Goal: Information Seeking & Learning: Learn about a topic

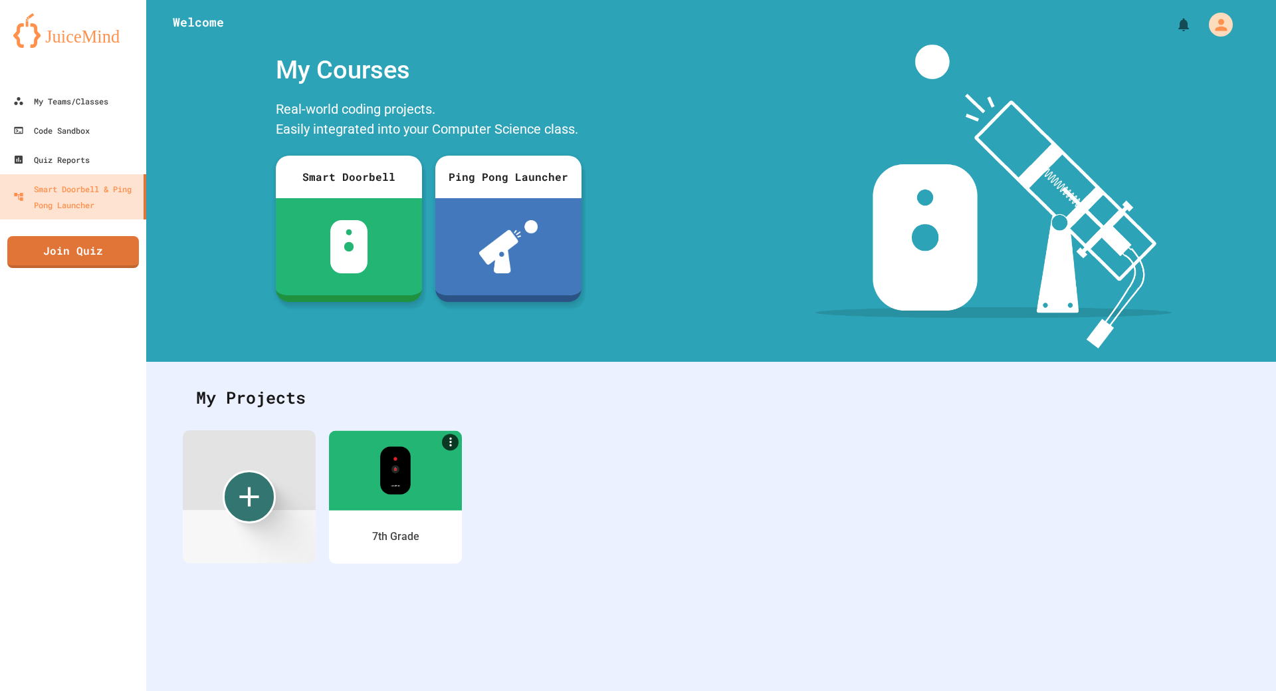
click at [389, 536] on div "7th Grade" at bounding box center [395, 536] width 47 height 16
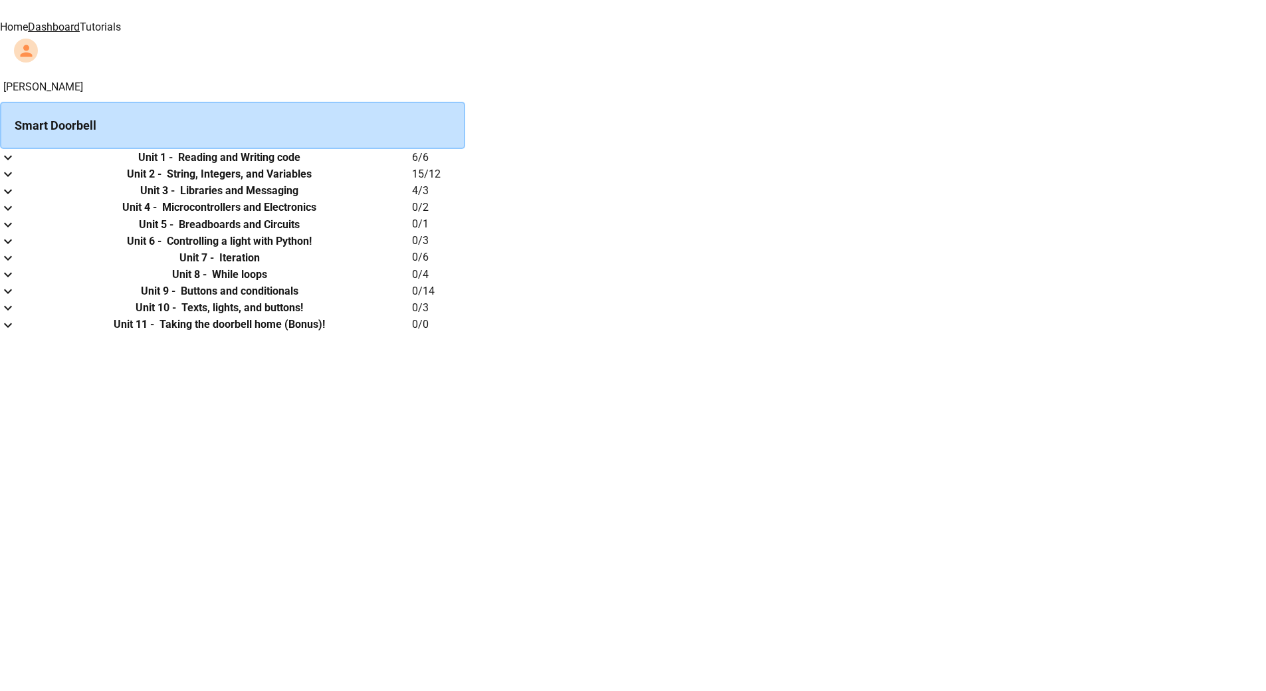
click at [121, 21] on link "Tutorials" at bounding box center [100, 27] width 41 height 13
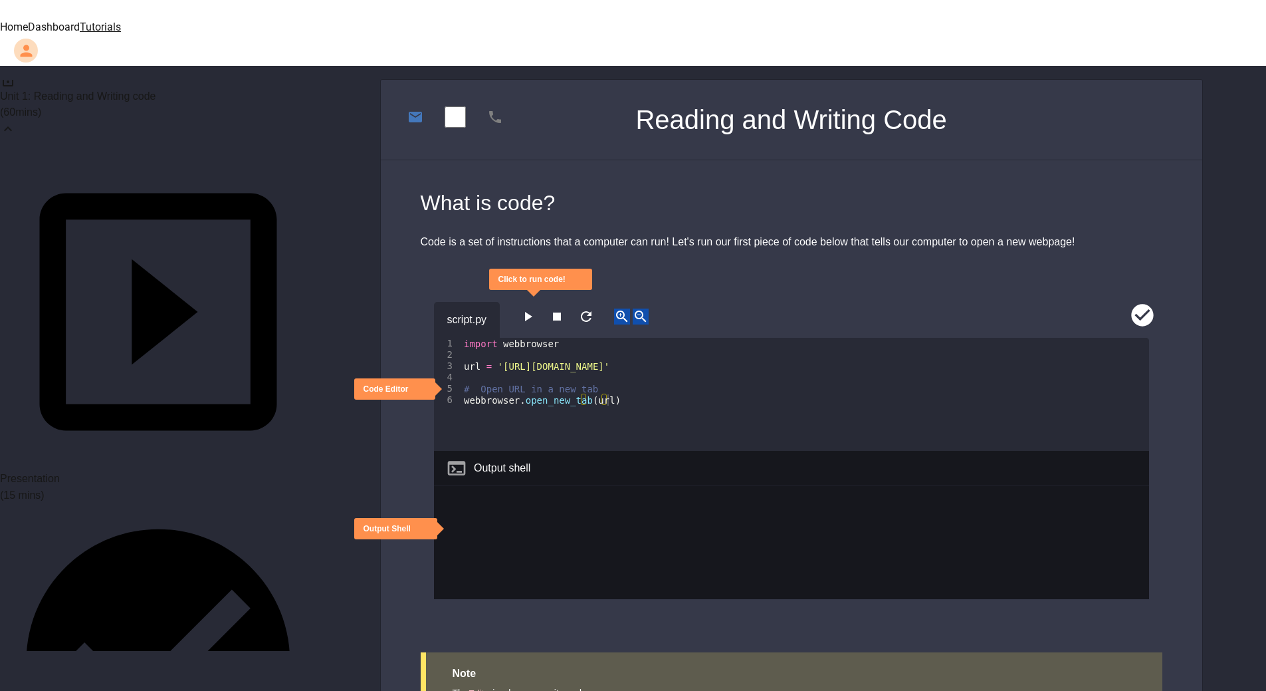
scroll to position [66, 0]
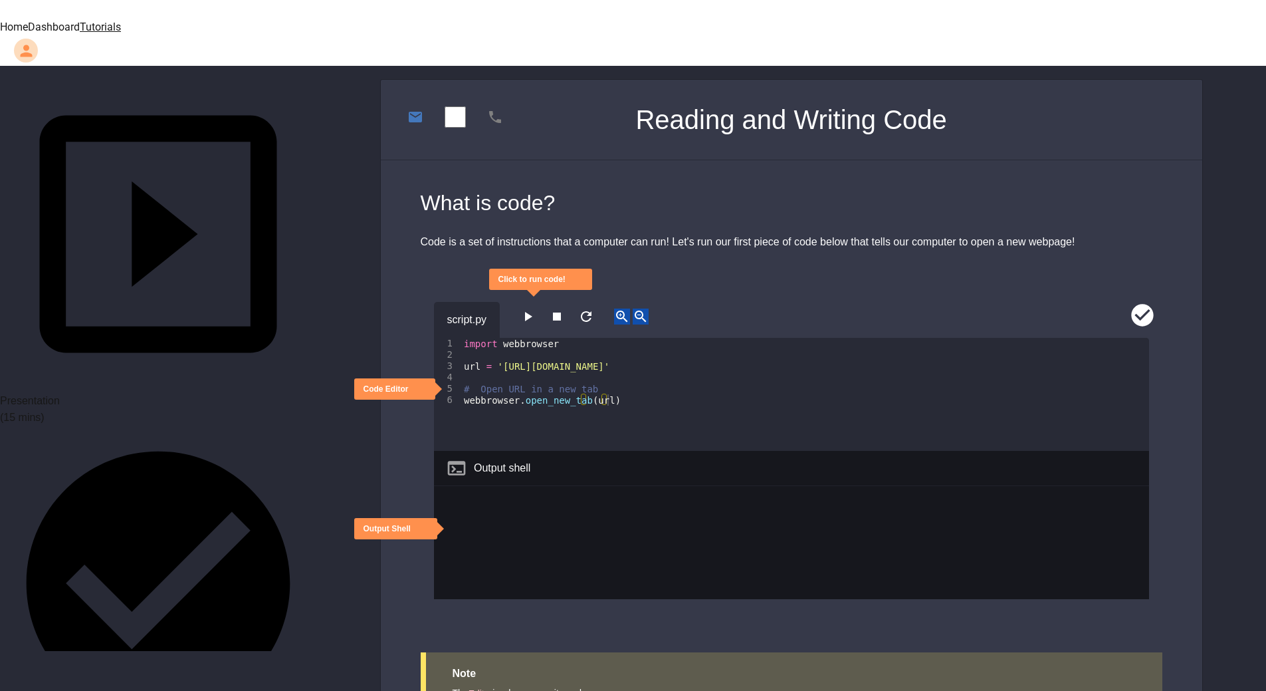
scroll to position [133, 0]
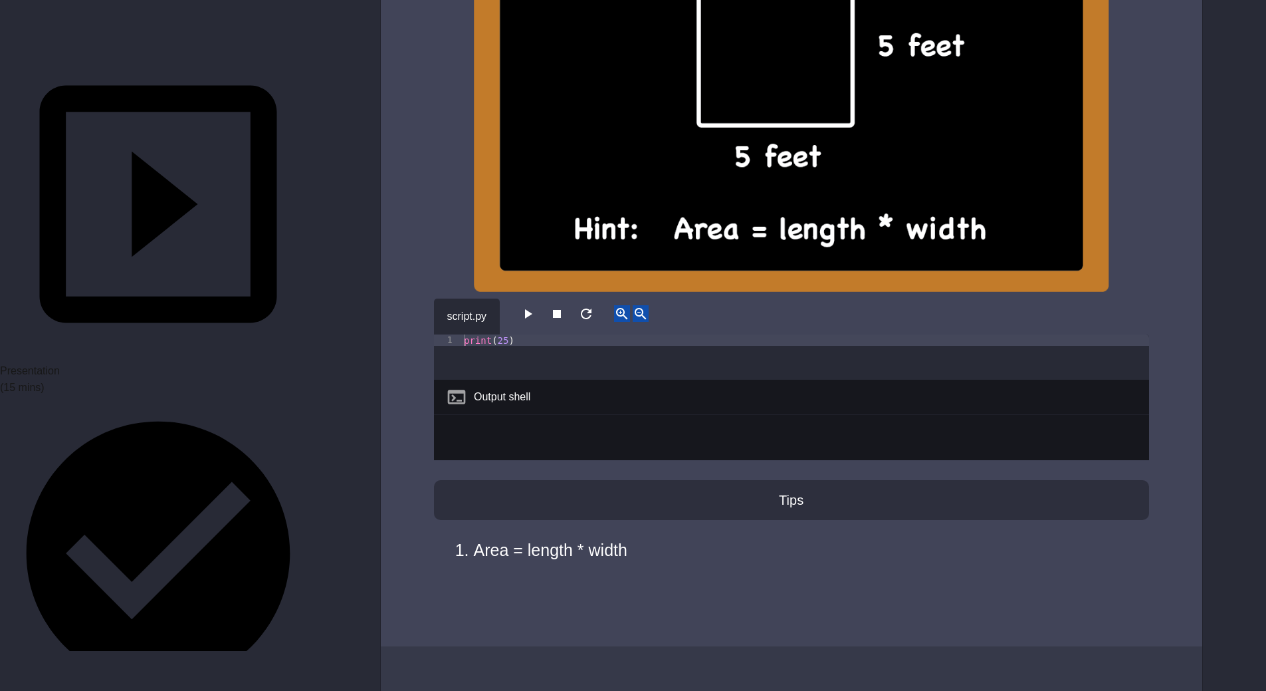
scroll to position [3097, 0]
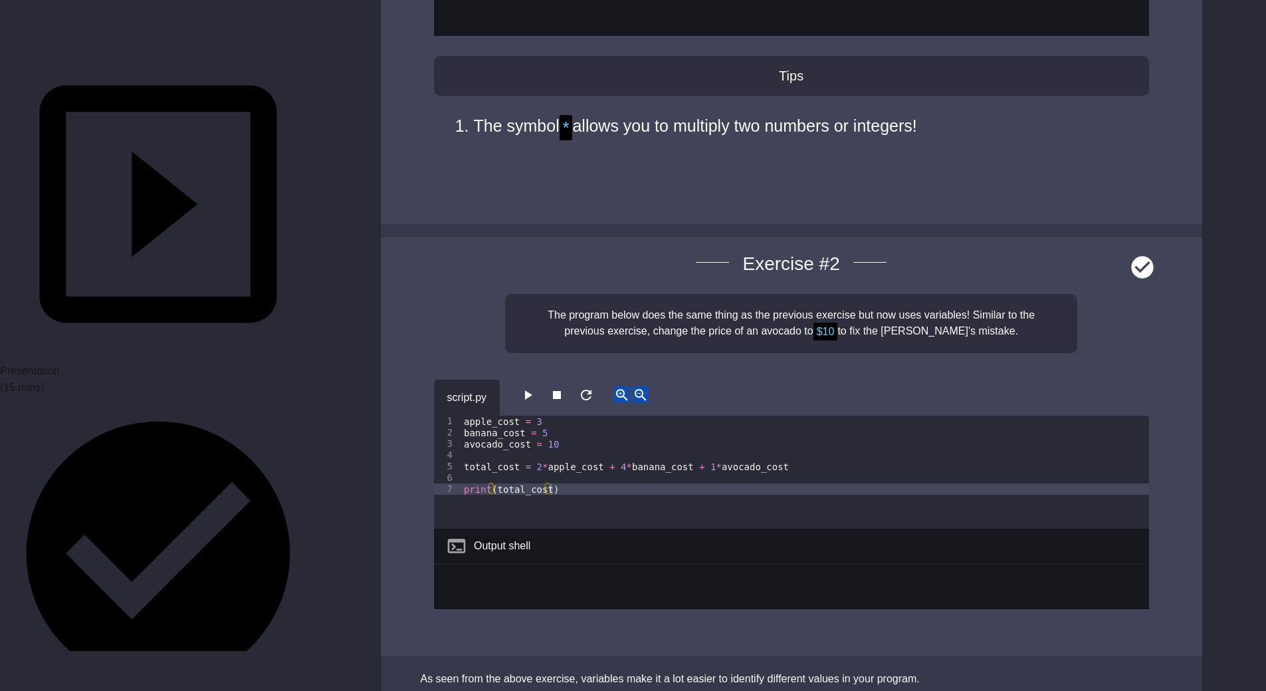
scroll to position [3533, 0]
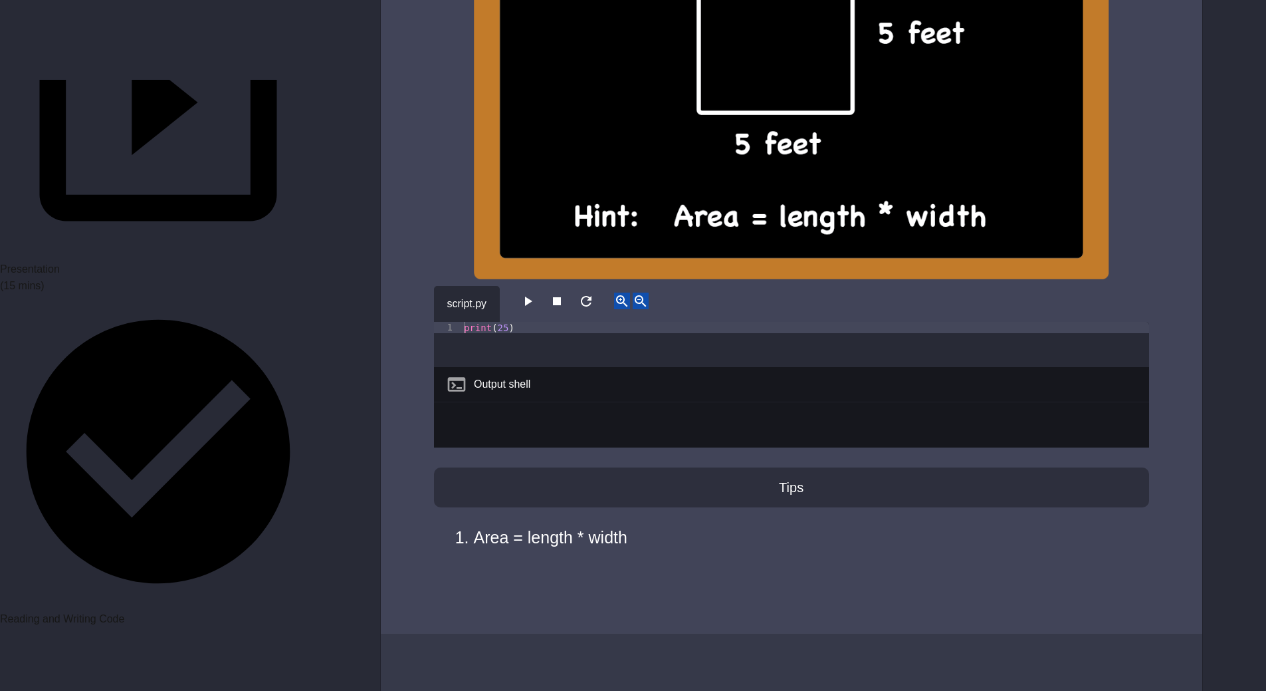
scroll to position [199, 0]
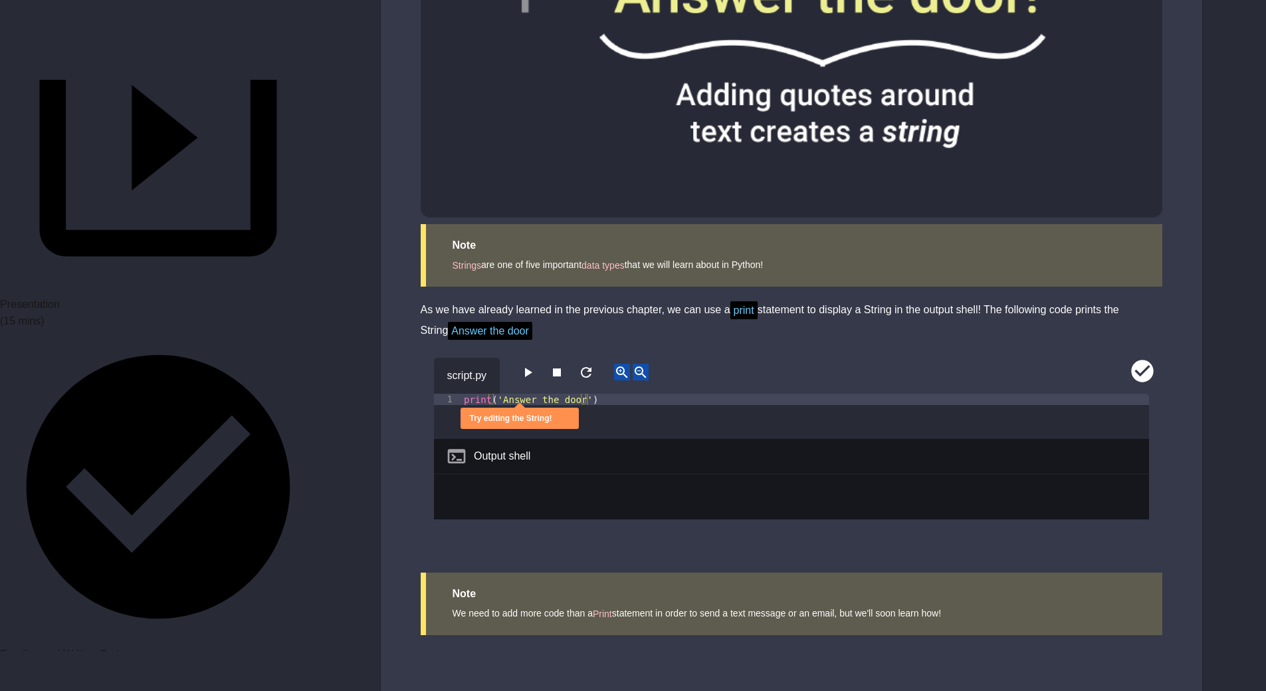
scroll to position [1021, 0]
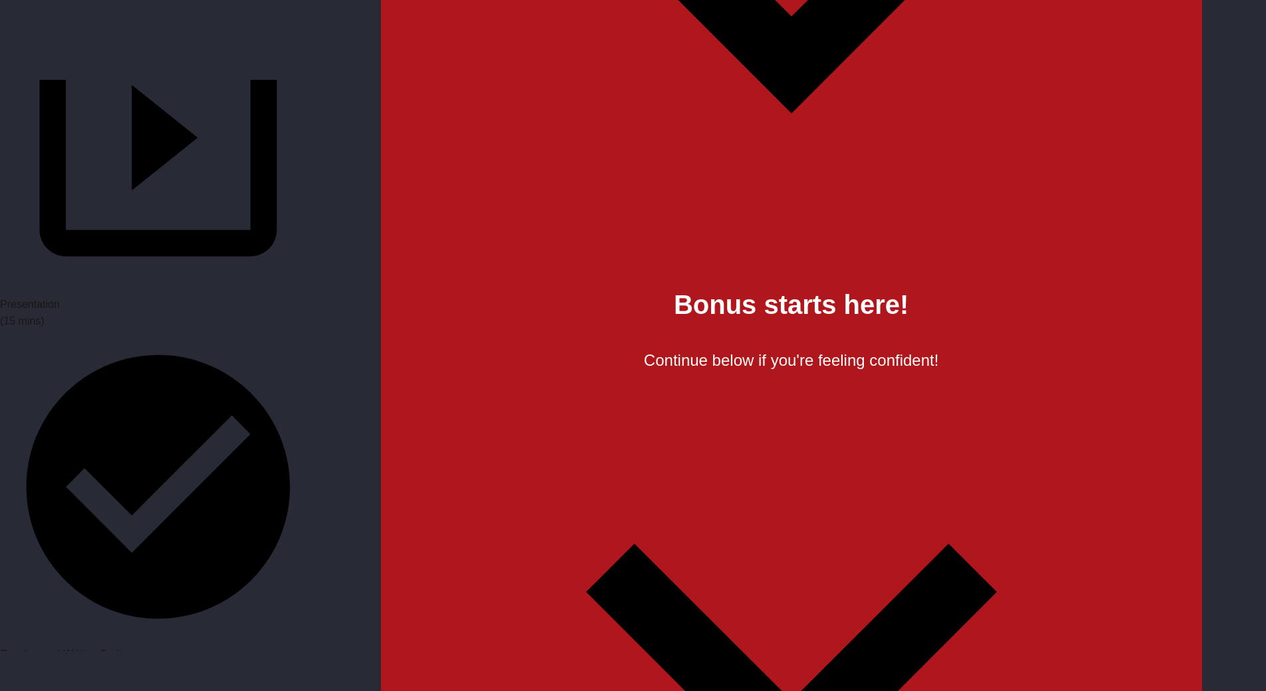
scroll to position [6979, 0]
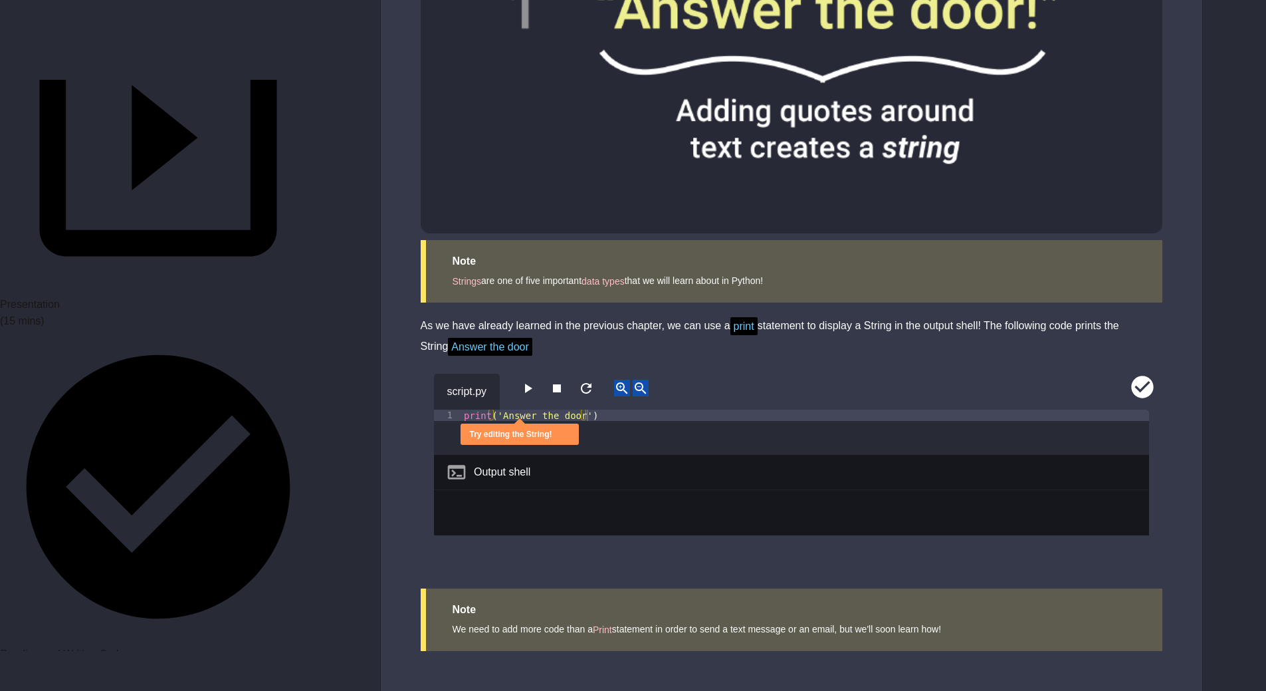
scroll to position [1021, 0]
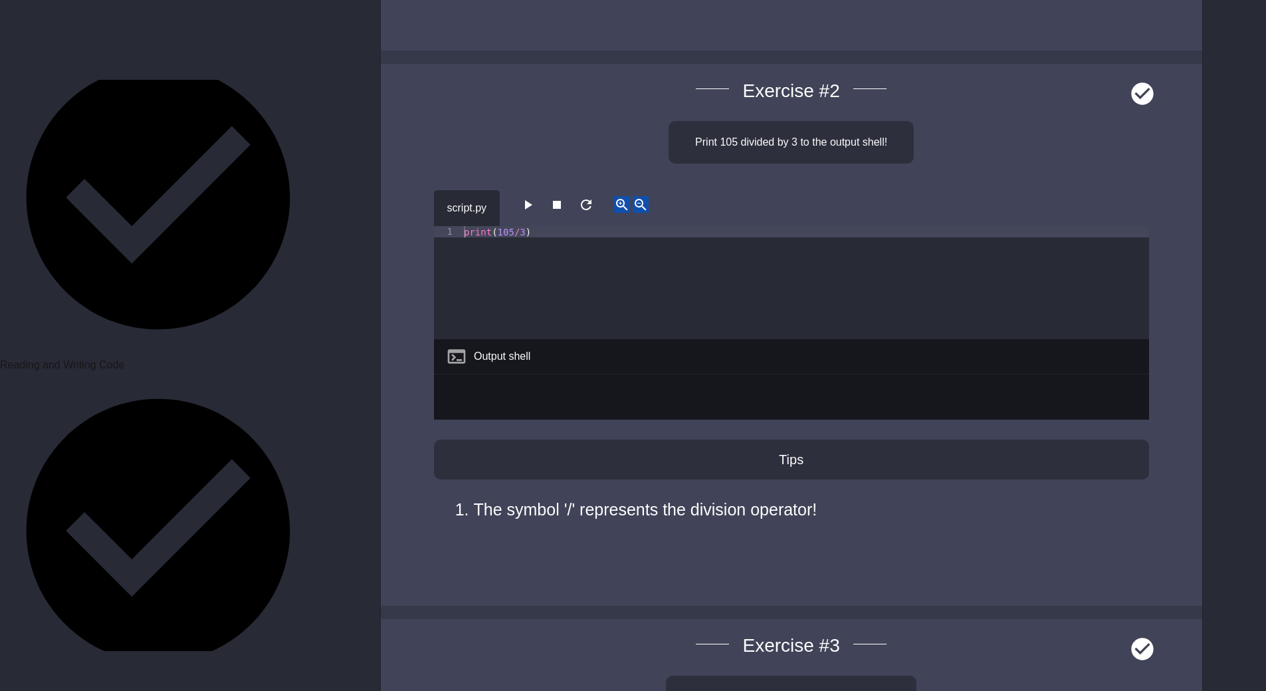
scroll to position [399, 0]
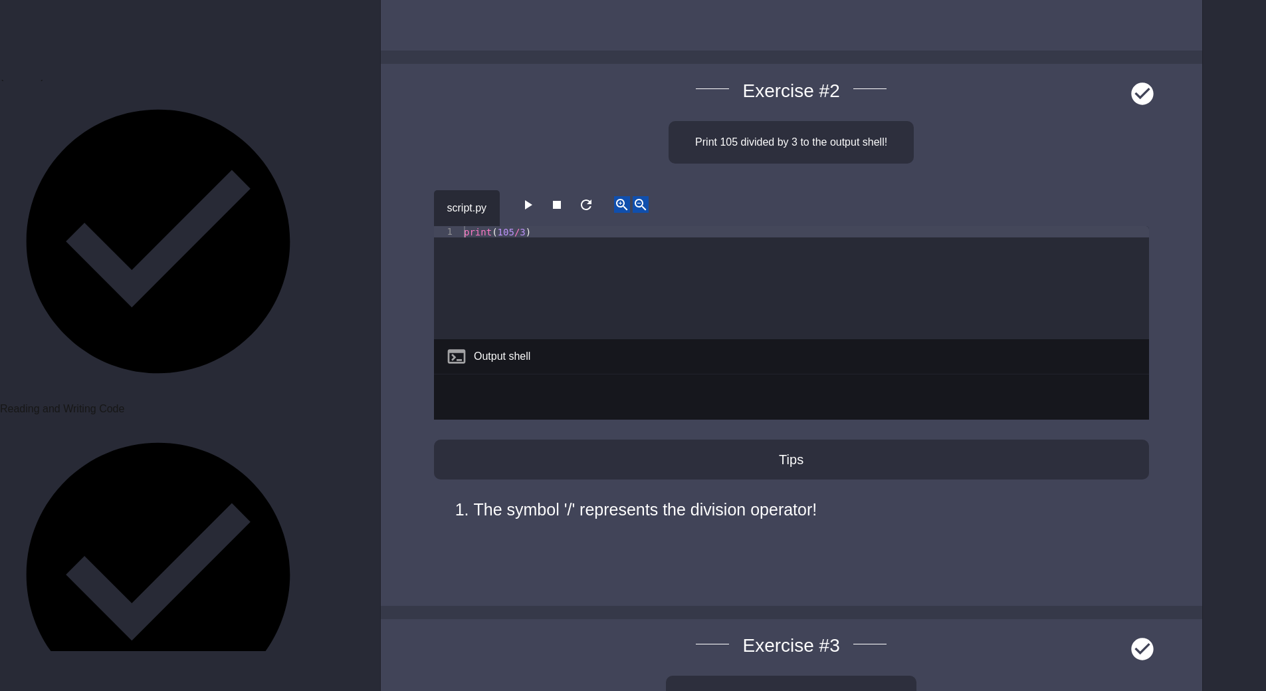
scroll to position [532, 0]
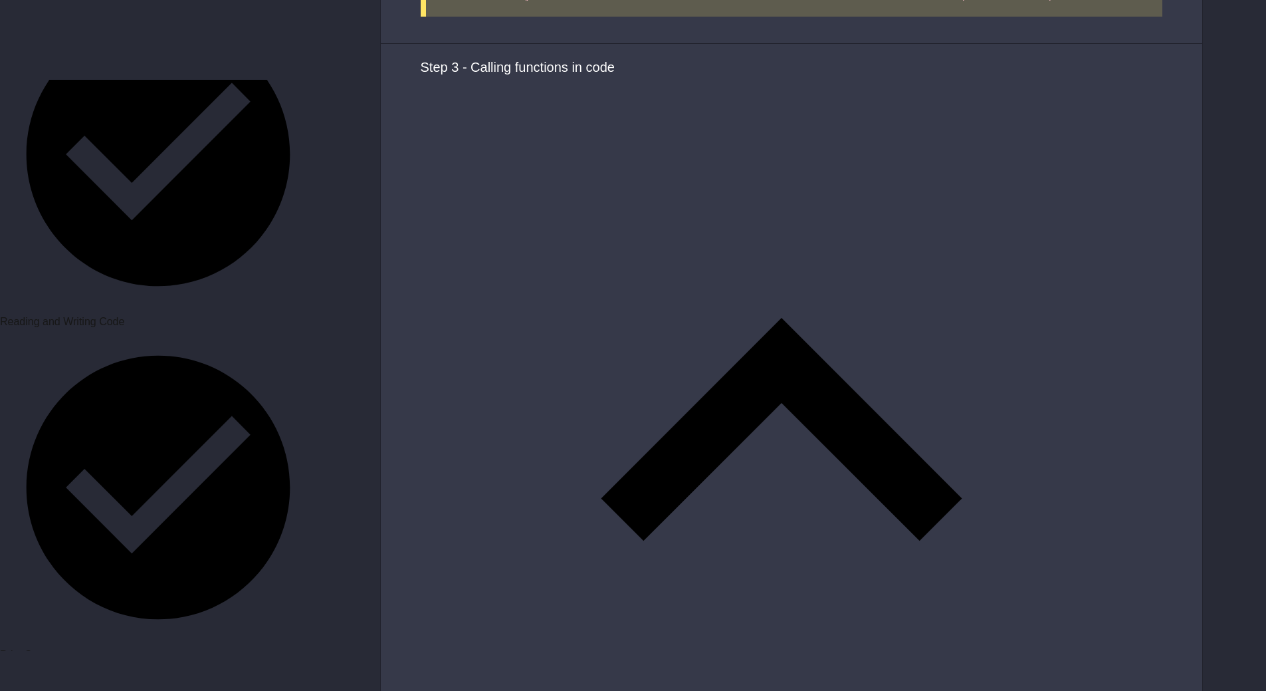
scroll to position [5083, 0]
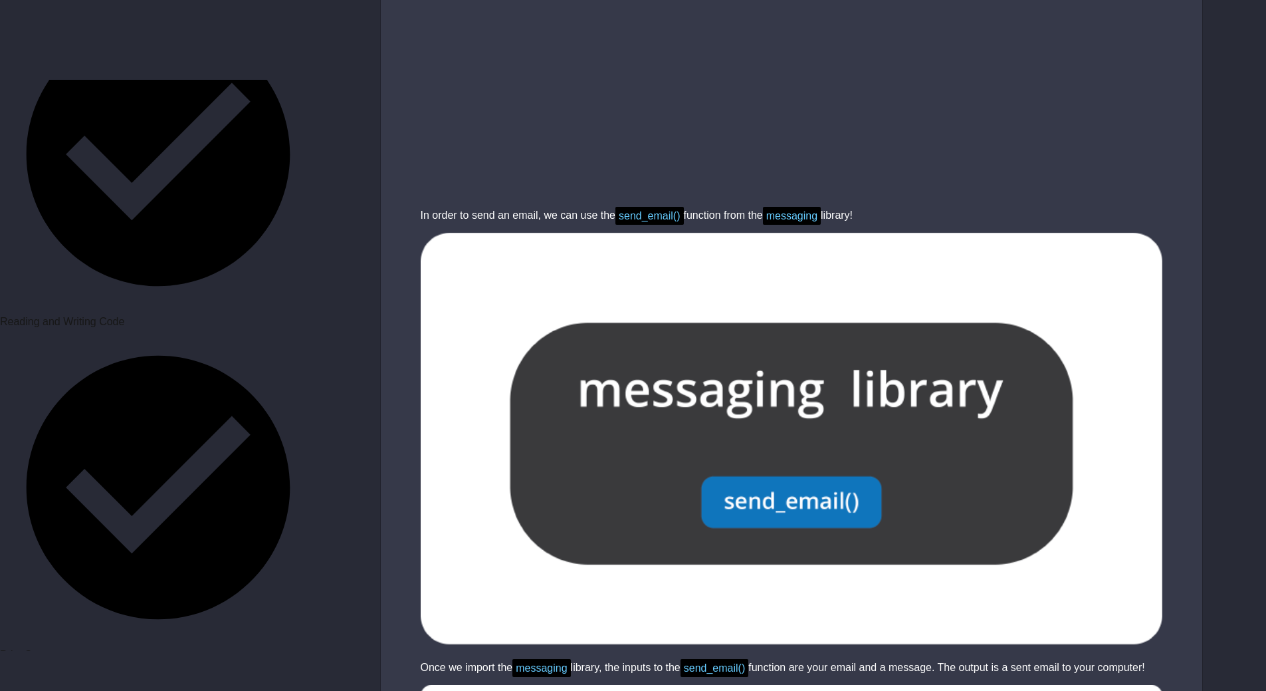
scroll to position [2268, 0]
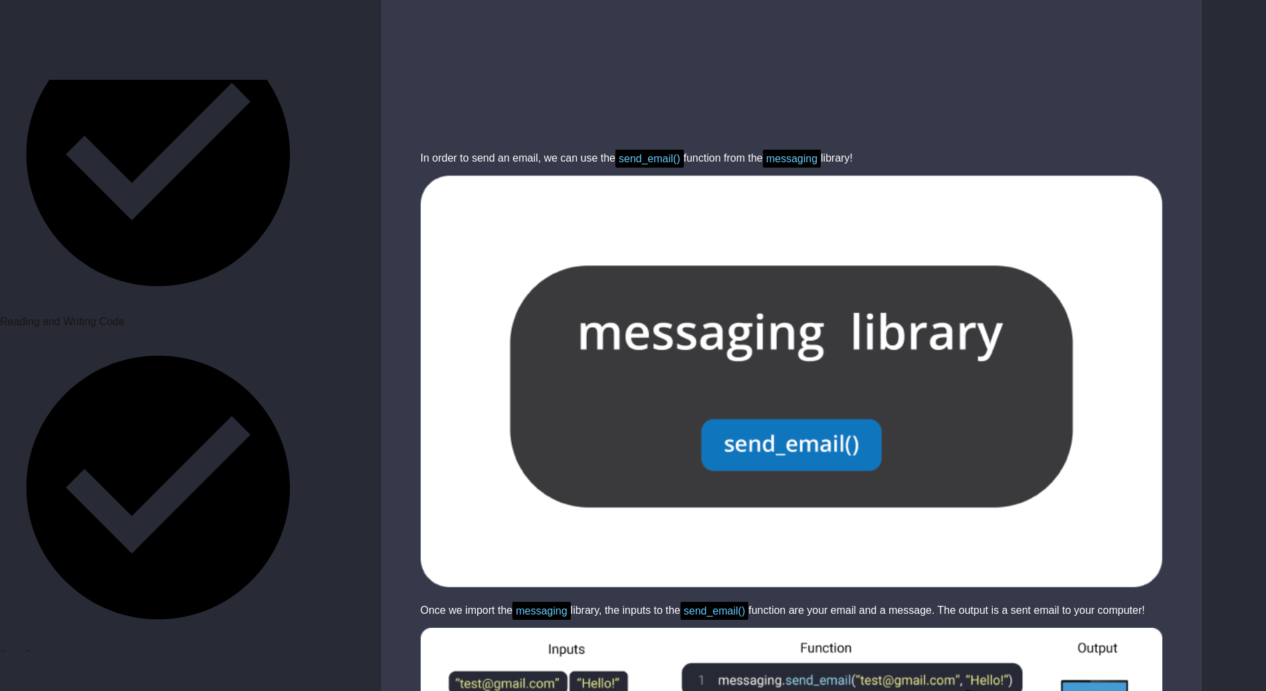
drag, startPoint x: 651, startPoint y: 407, endPoint x: 446, endPoint y: 330, distance: 218.5
paste textarea "Cursor at row 1"
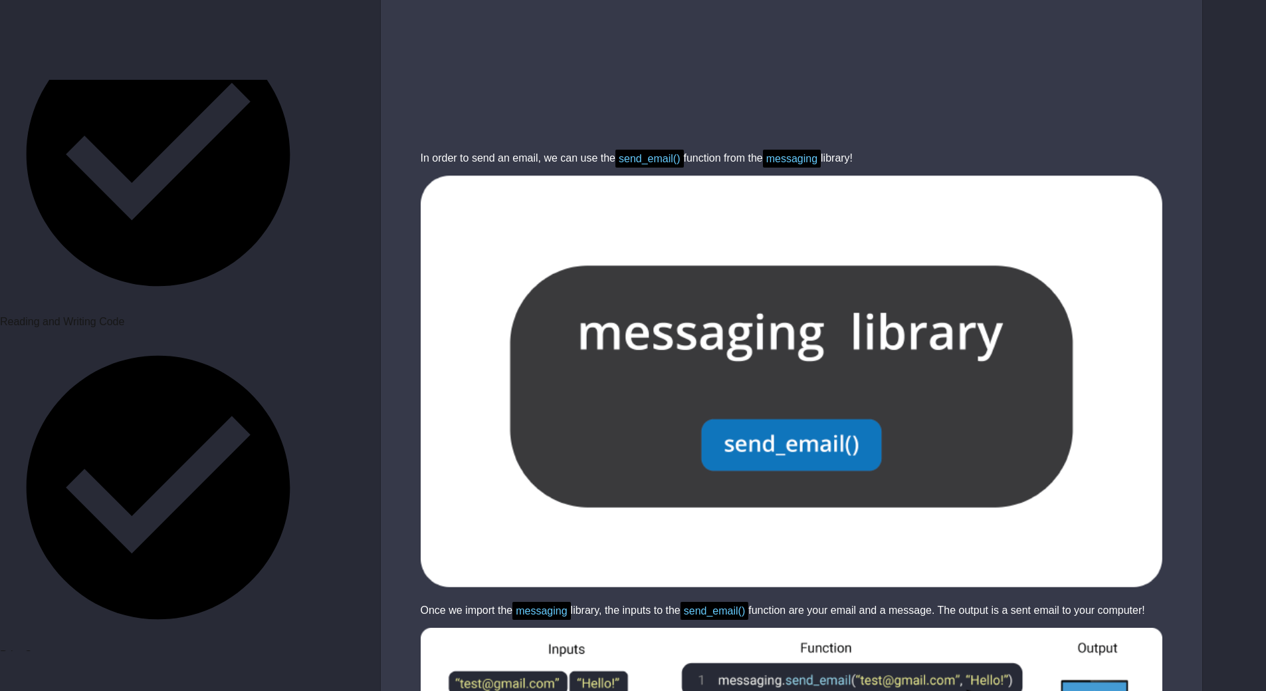
drag, startPoint x: 666, startPoint y: 403, endPoint x: 411, endPoint y: 312, distance: 270.6
type textarea "**********"
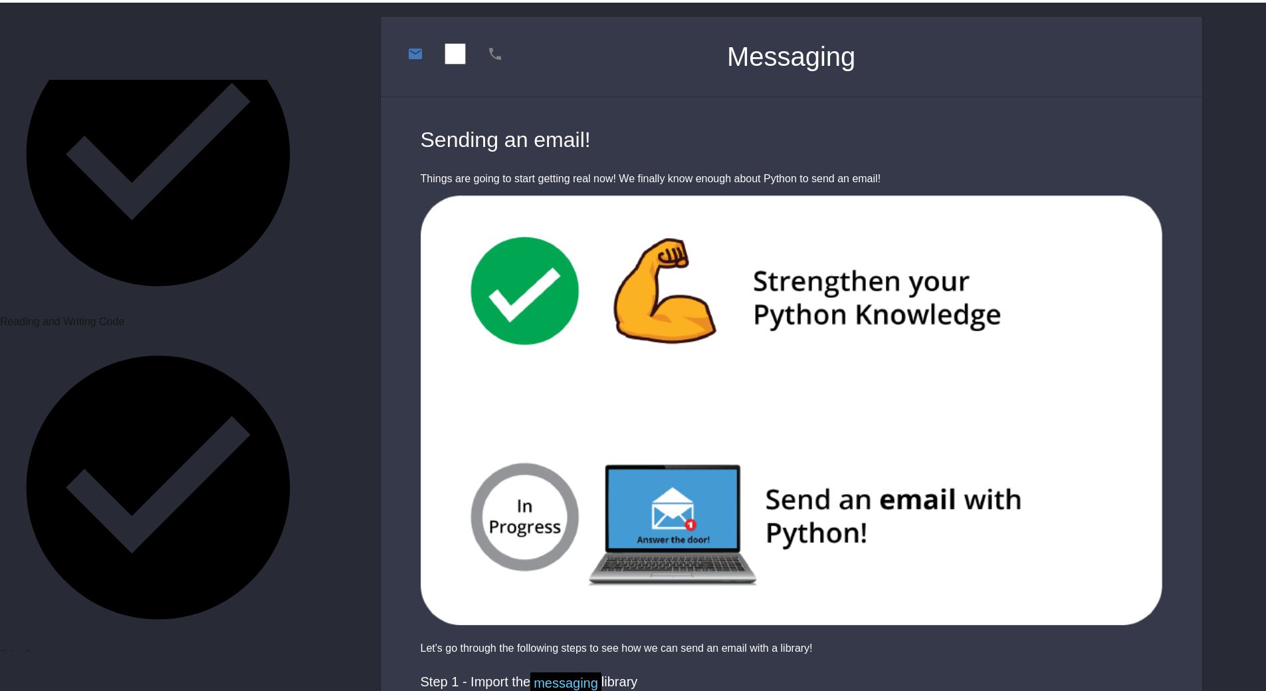
scroll to position [0, 0]
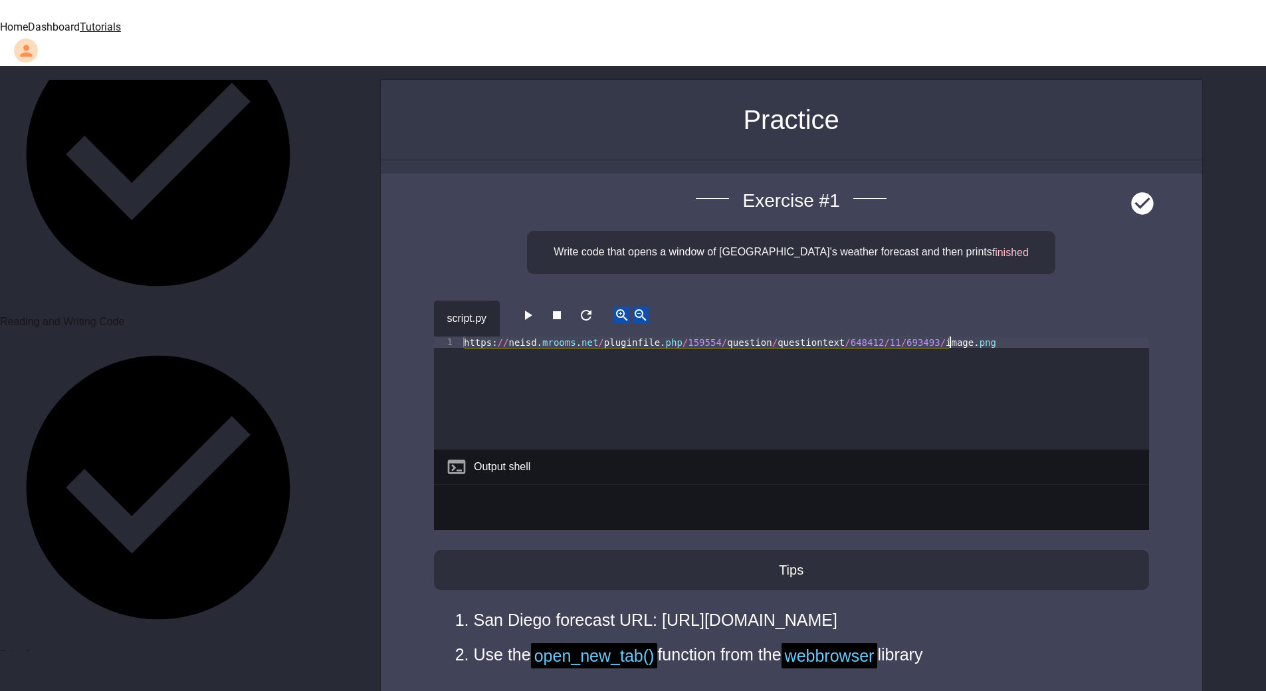
click at [524, 306] on button "button" at bounding box center [528, 314] width 16 height 17
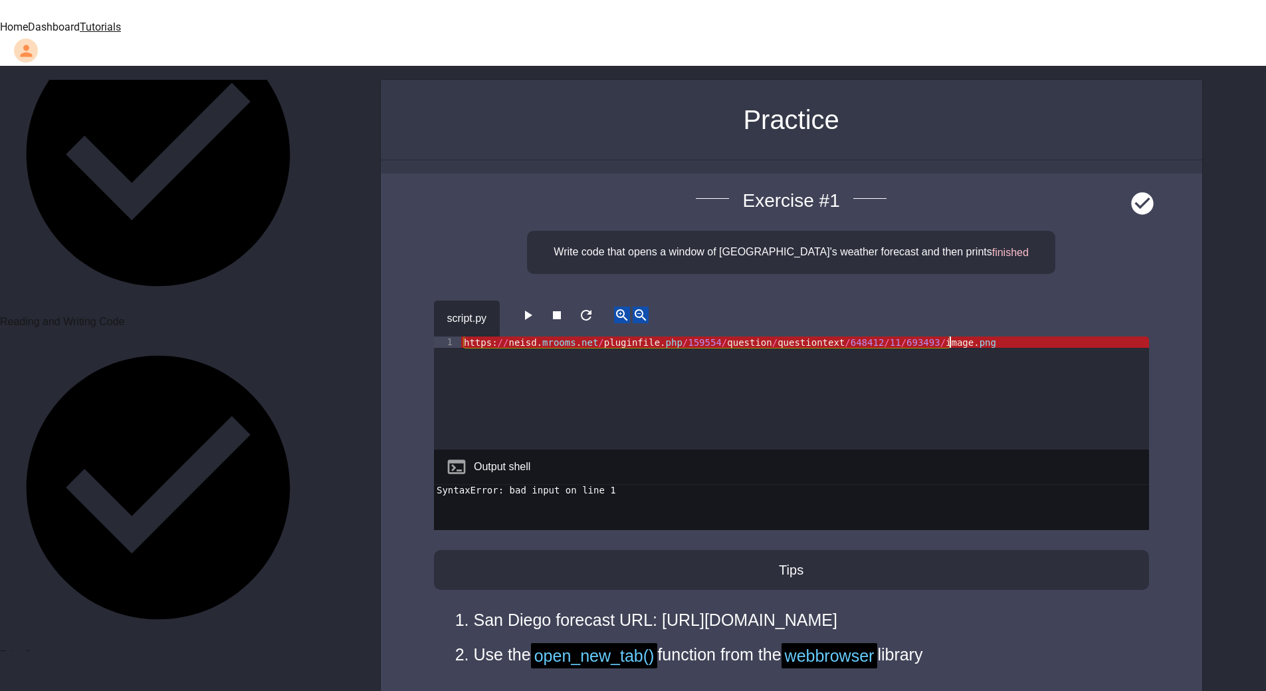
click at [931, 336] on div "https : // neisd . mrooms . net / pluginfile . php / 159554 / question / questi…" at bounding box center [805, 392] width 688 height 113
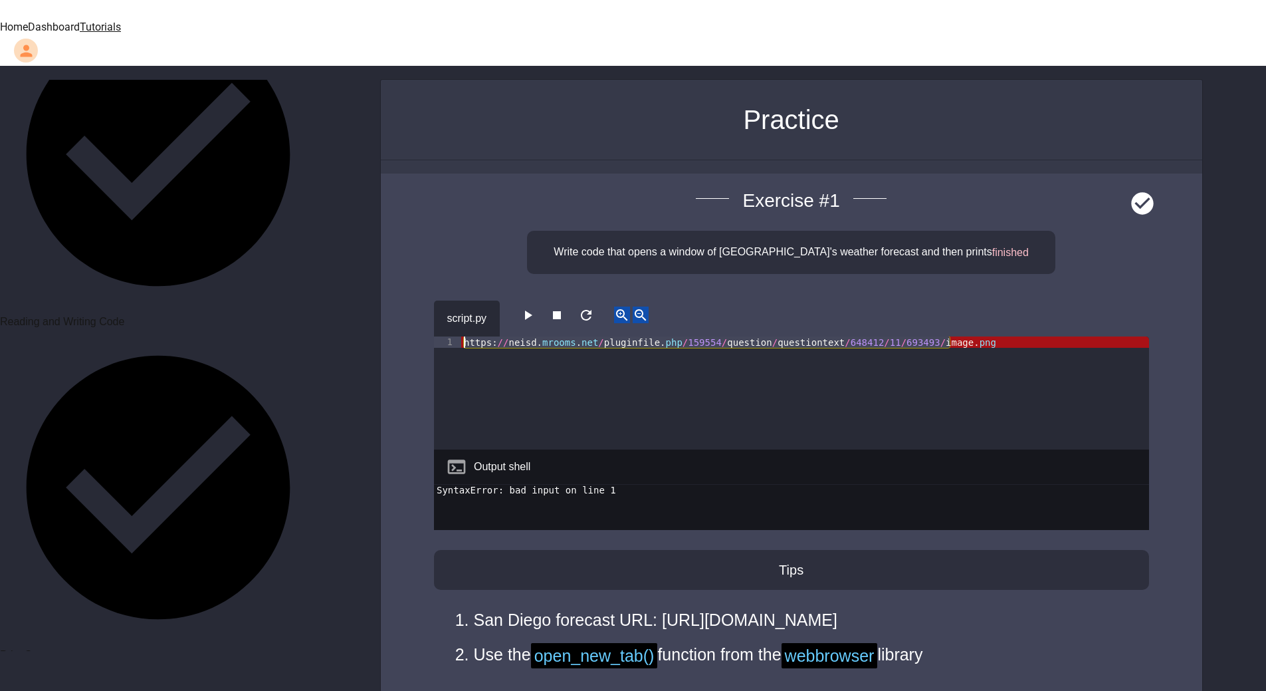
drag, startPoint x: 994, startPoint y: 314, endPoint x: 391, endPoint y: 314, distance: 603.5
click at [391, 314] on div "Exercise # 1 Write code that opens a window of [GEOGRAPHIC_DATA]'s weather fore…" at bounding box center [792, 462] width 822 height 578
type textarea "**********"
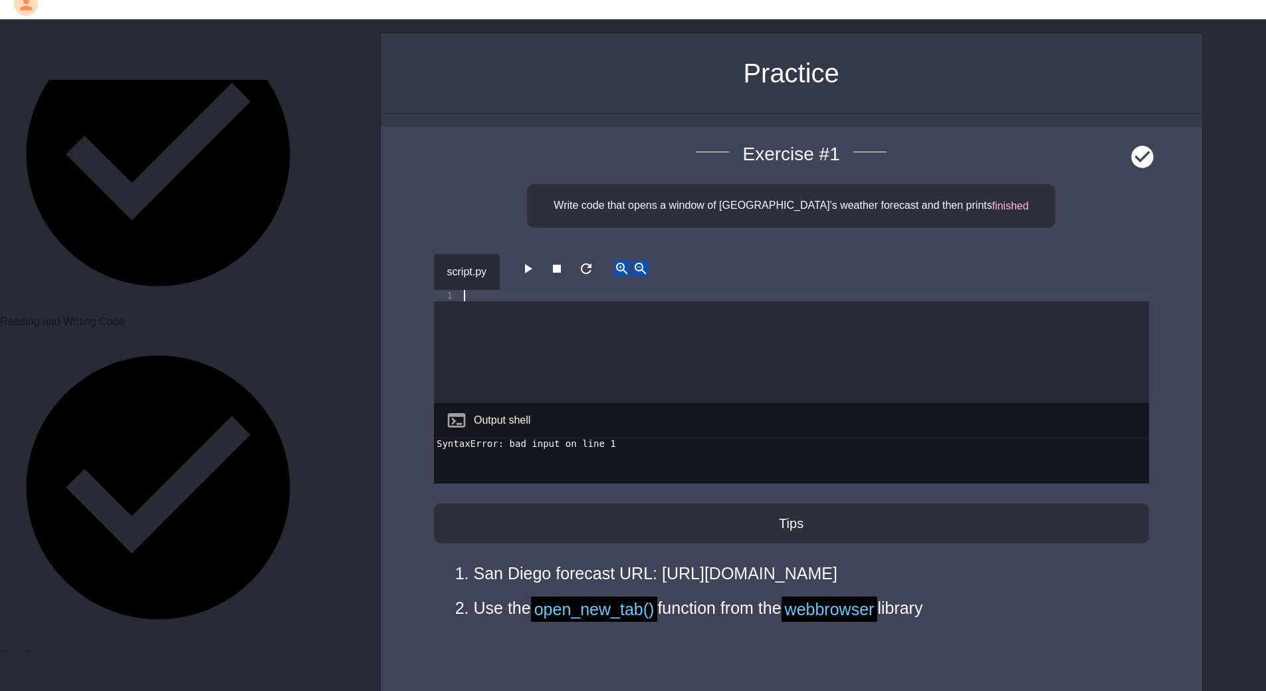
scroll to position [199, 0]
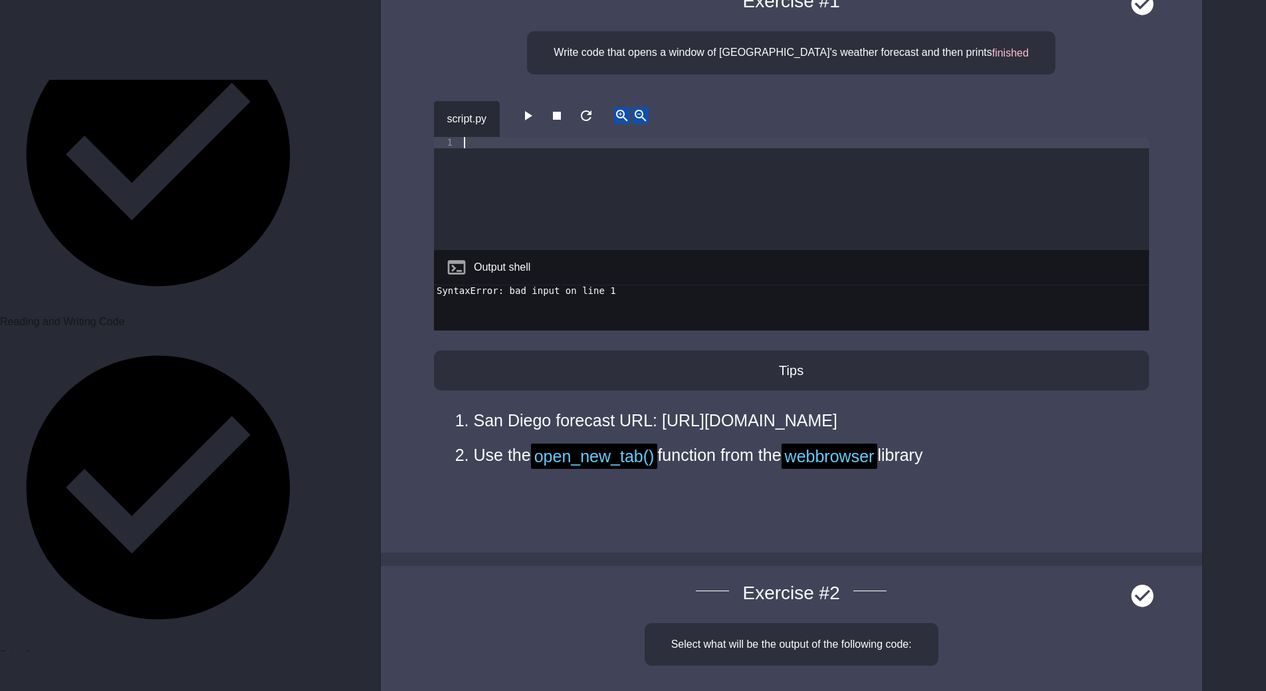
click at [594, 108] on icon "button" at bounding box center [586, 116] width 16 height 16
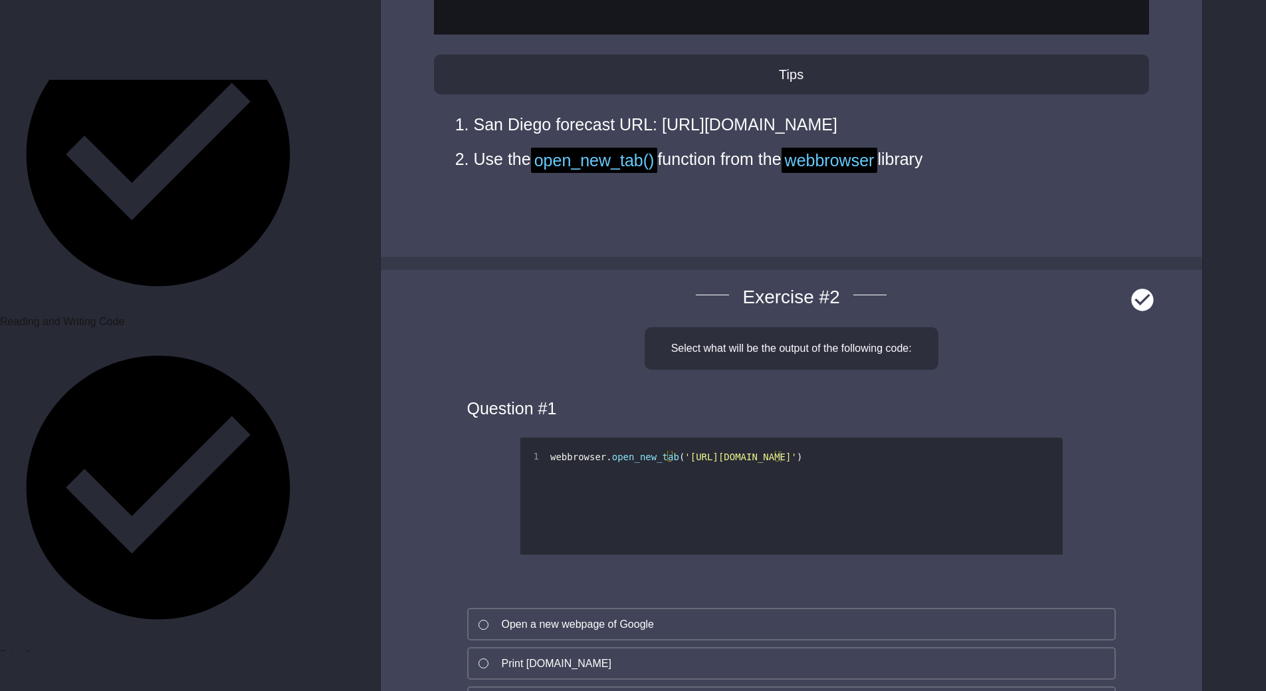
scroll to position [598, 0]
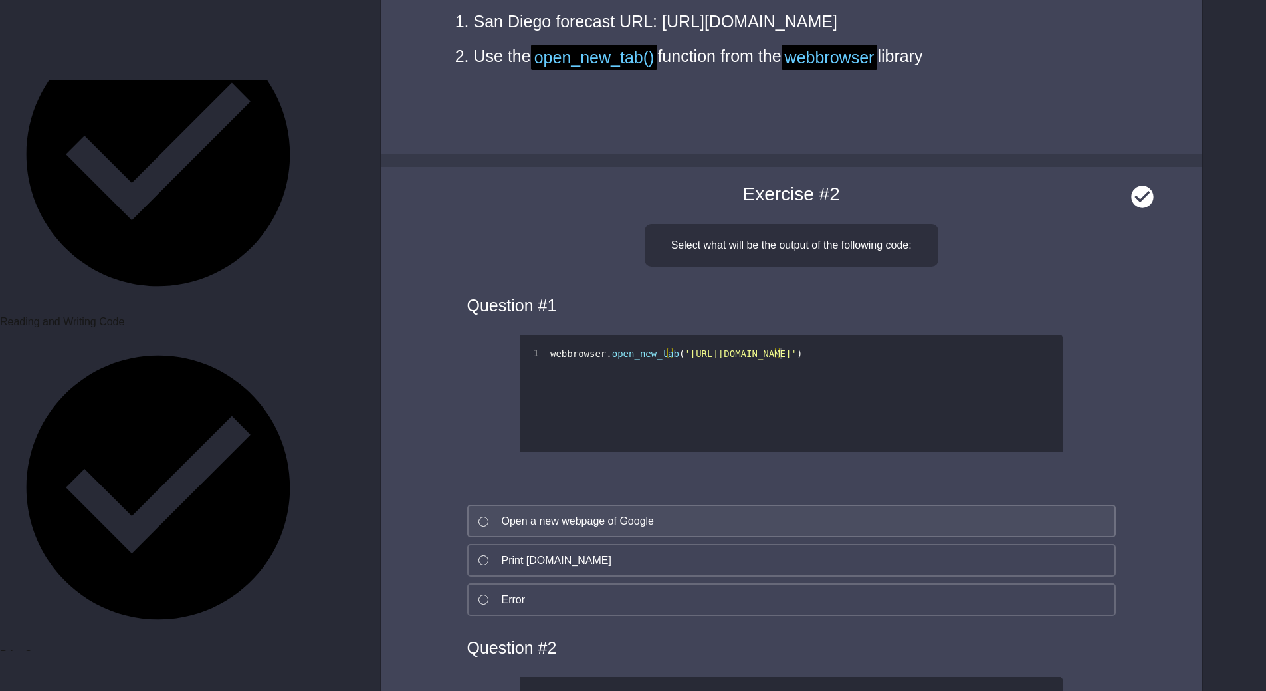
click at [633, 513] on div "Open a new webpage of Google" at bounding box center [578, 521] width 153 height 16
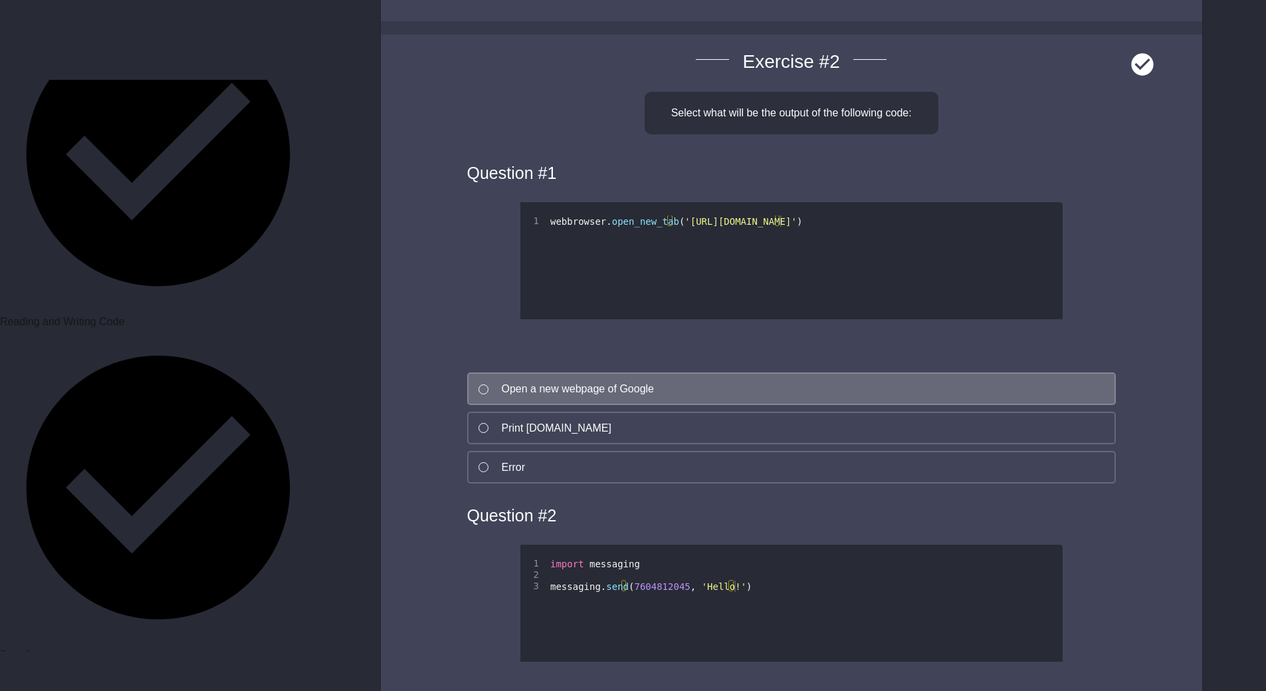
scroll to position [1196, 0]
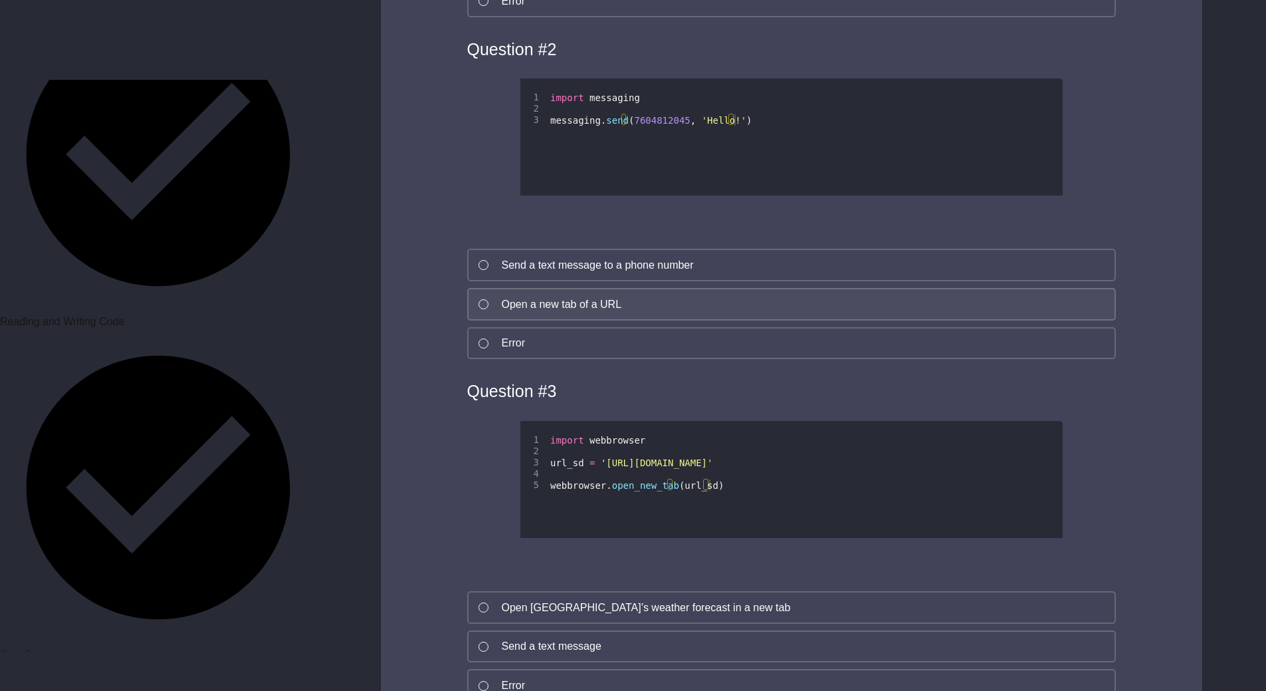
click at [606, 296] on div "Open a new tab of a URL" at bounding box center [562, 304] width 120 height 16
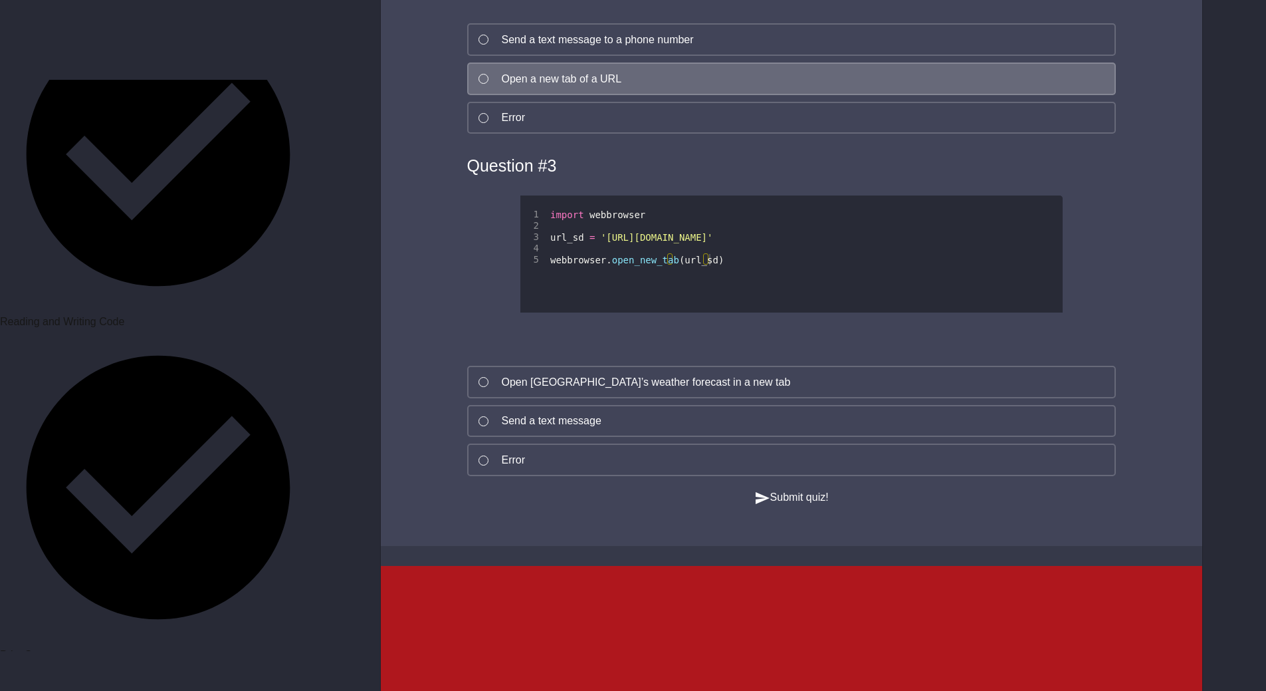
scroll to position [1462, 0]
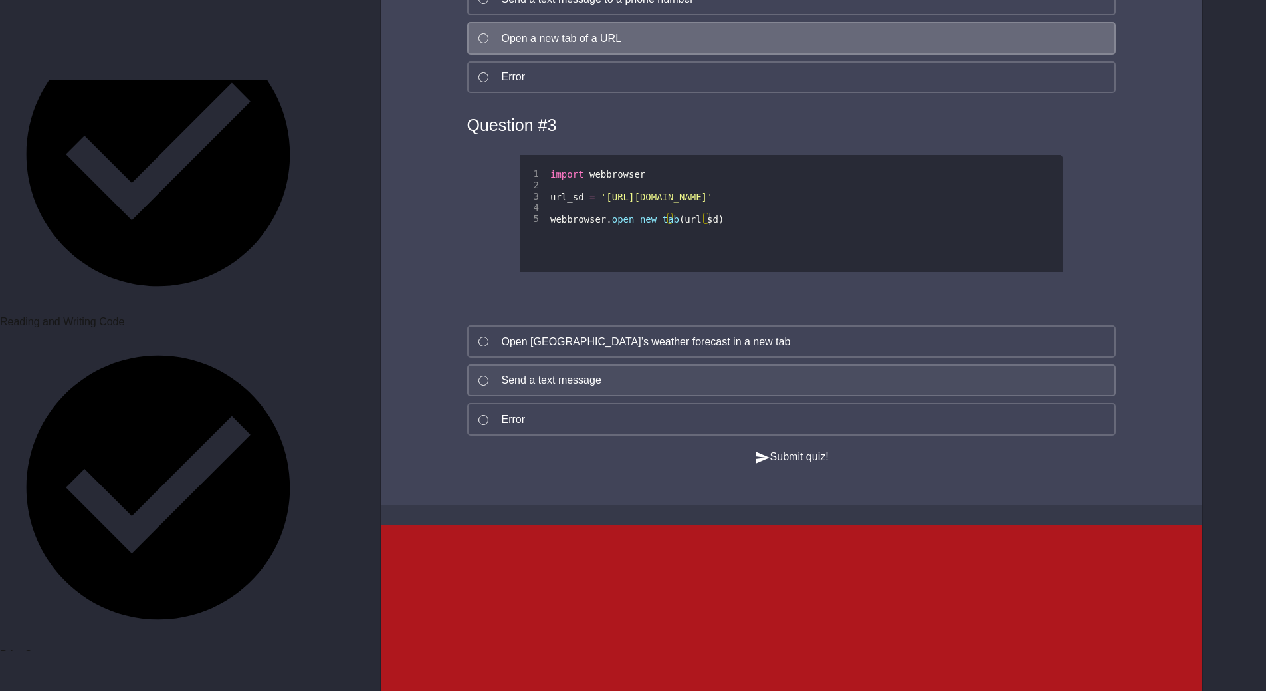
click at [626, 370] on button "Send a text message" at bounding box center [791, 380] width 649 height 33
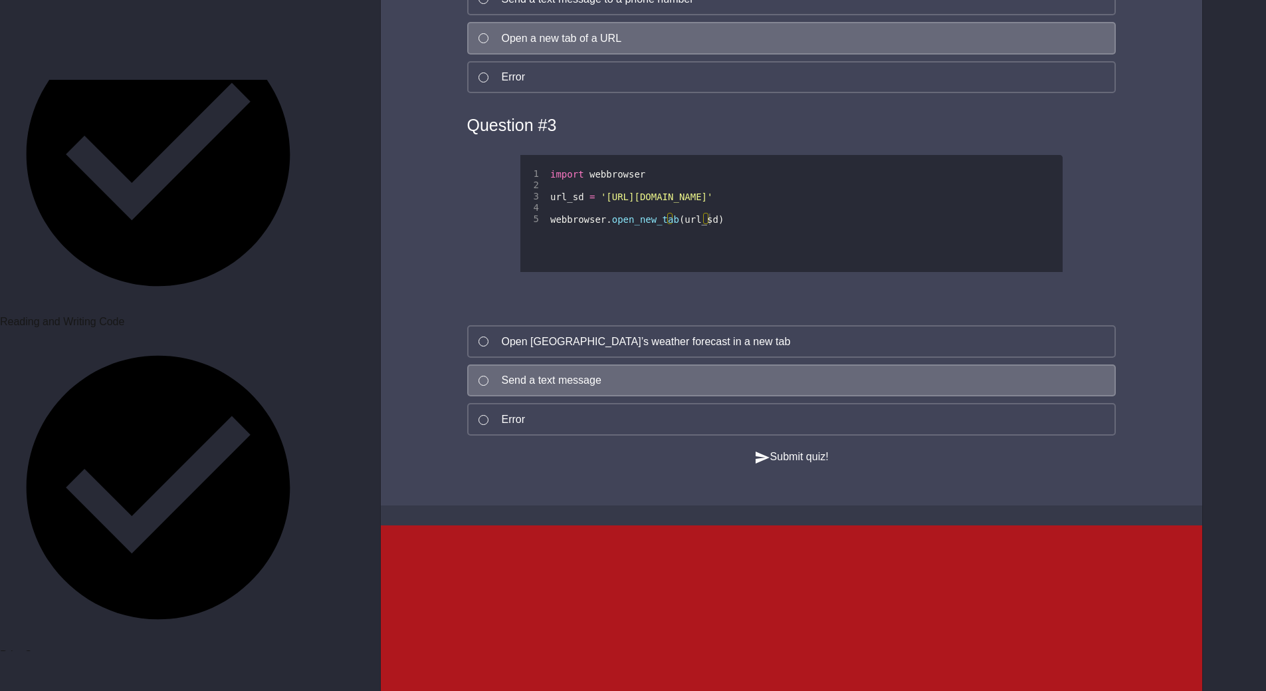
drag, startPoint x: 807, startPoint y: 449, endPoint x: 800, endPoint y: 450, distance: 6.7
click at [800, 450] on button "Submit quiz!" at bounding box center [791, 457] width 74 height 17
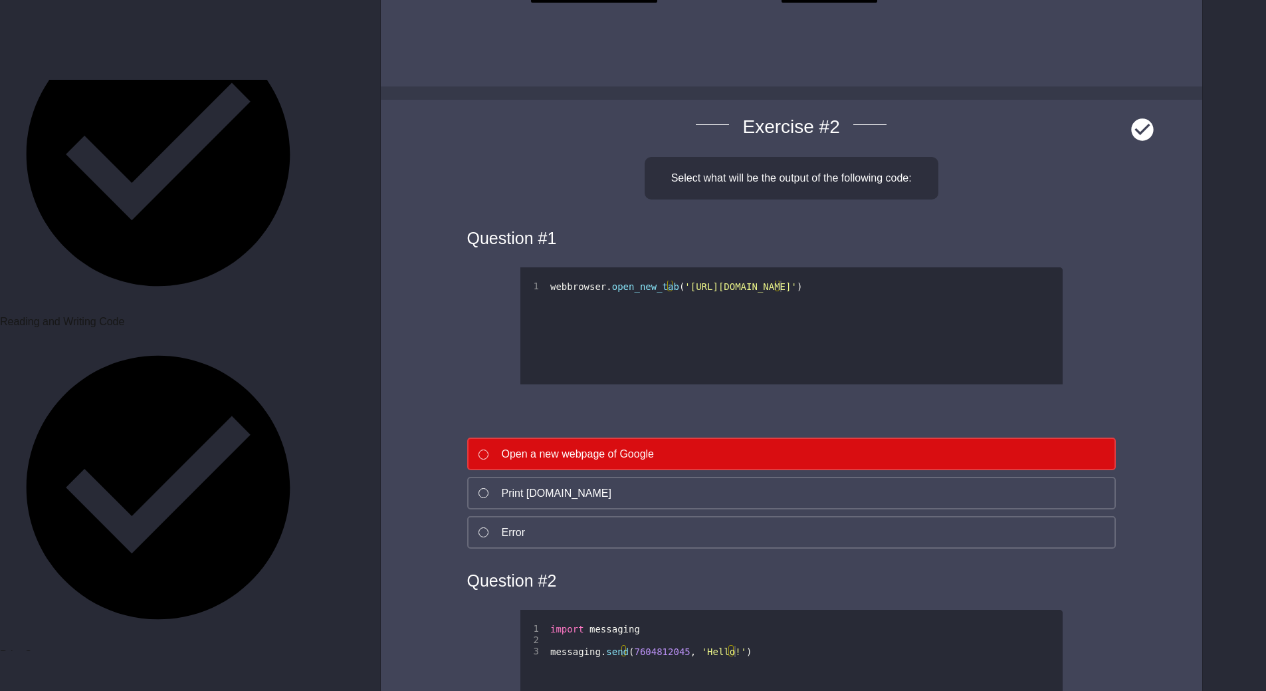
scroll to position [665, 0]
click at [704, 477] on button "Print [DOMAIN_NAME]" at bounding box center [791, 493] width 649 height 33
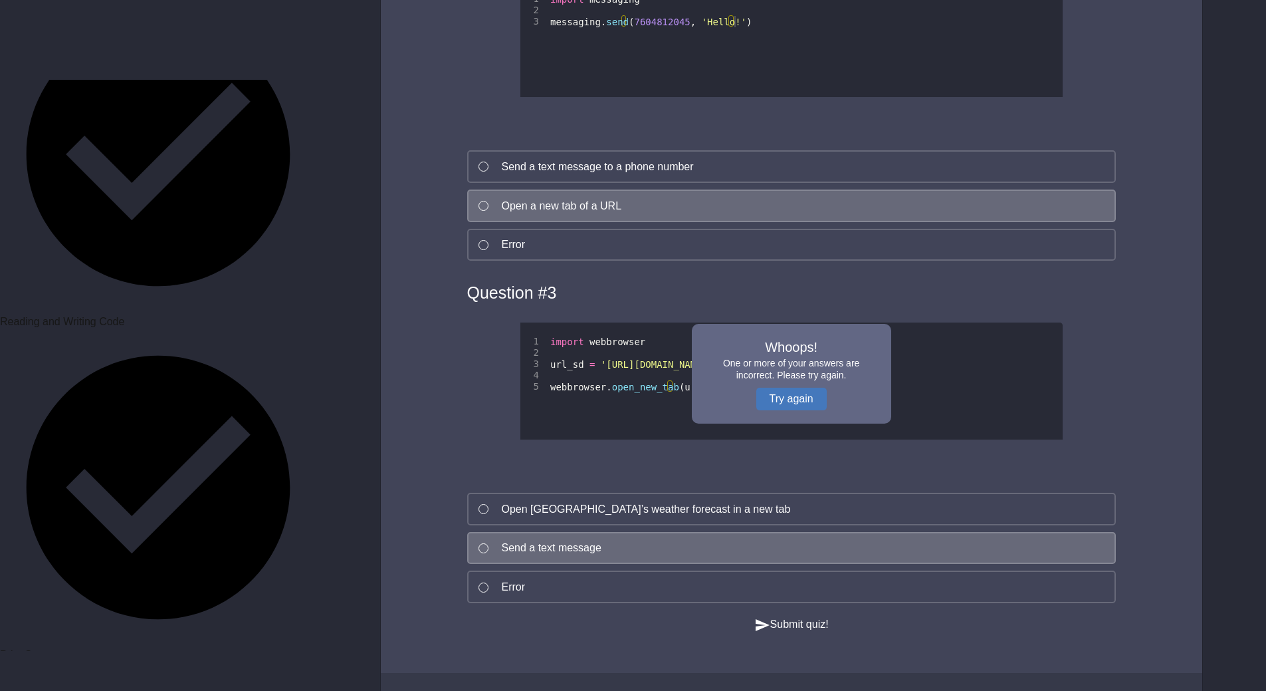
scroll to position [1462, 0]
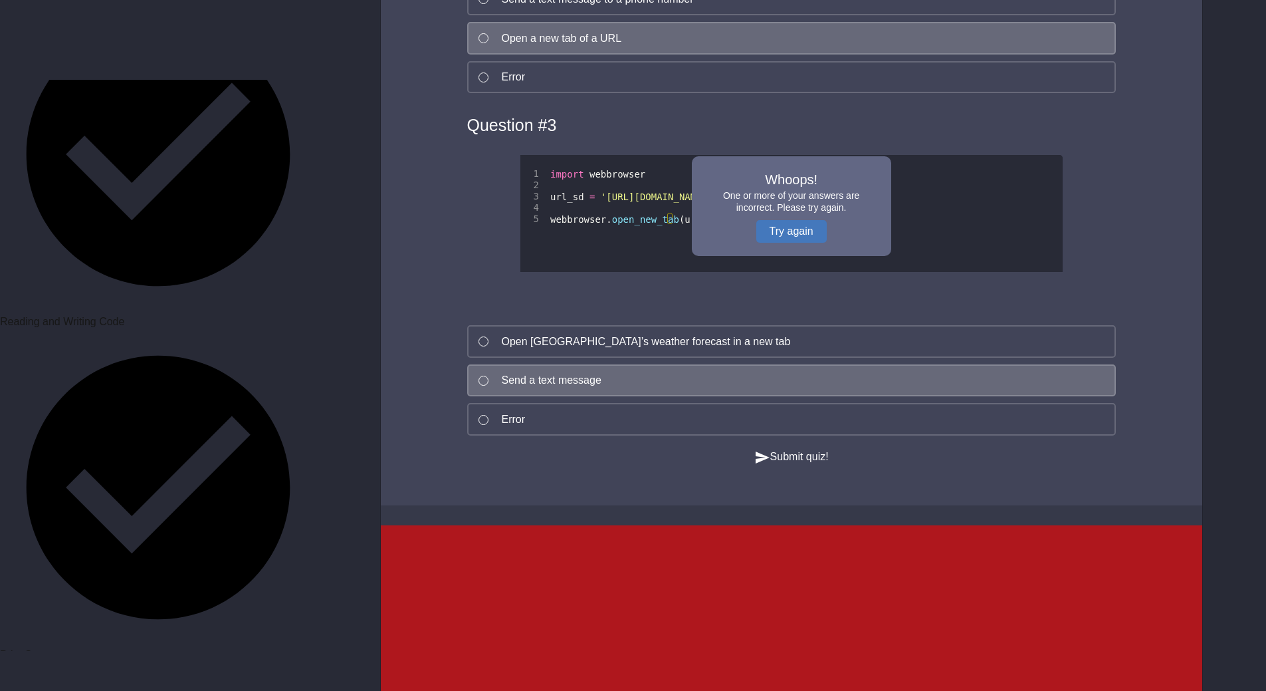
click at [783, 449] on button "Submit quiz!" at bounding box center [791, 457] width 74 height 17
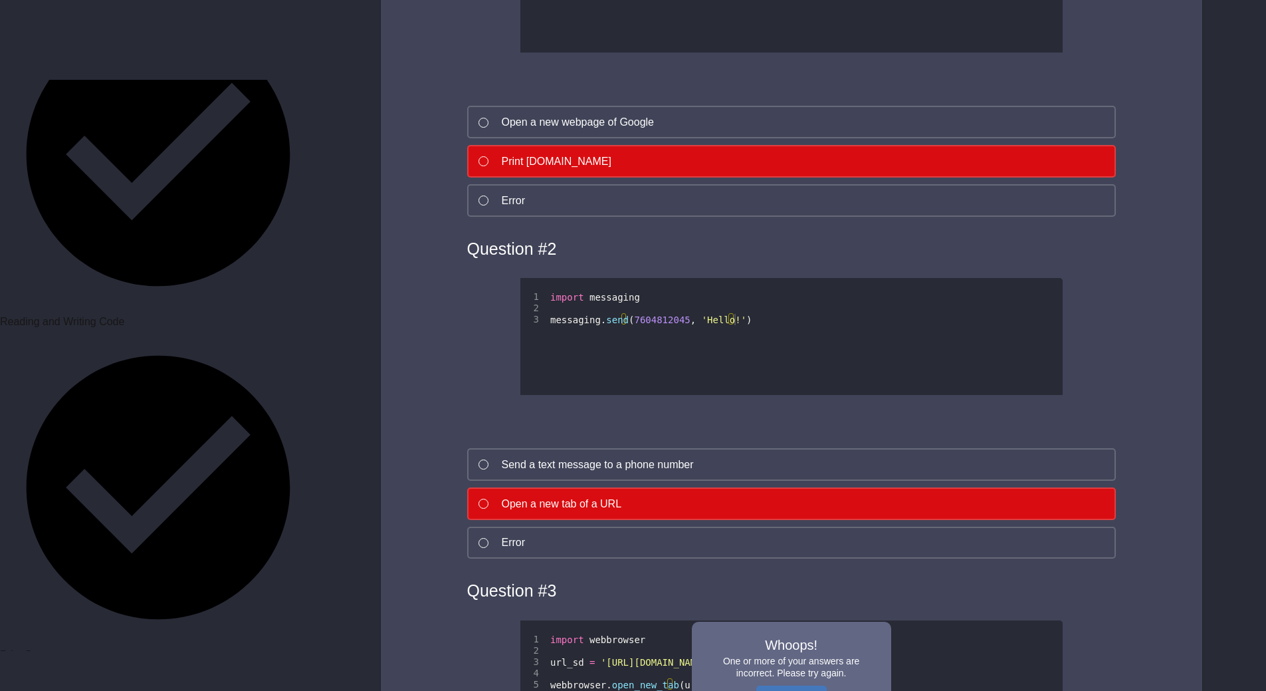
scroll to position [665, 0]
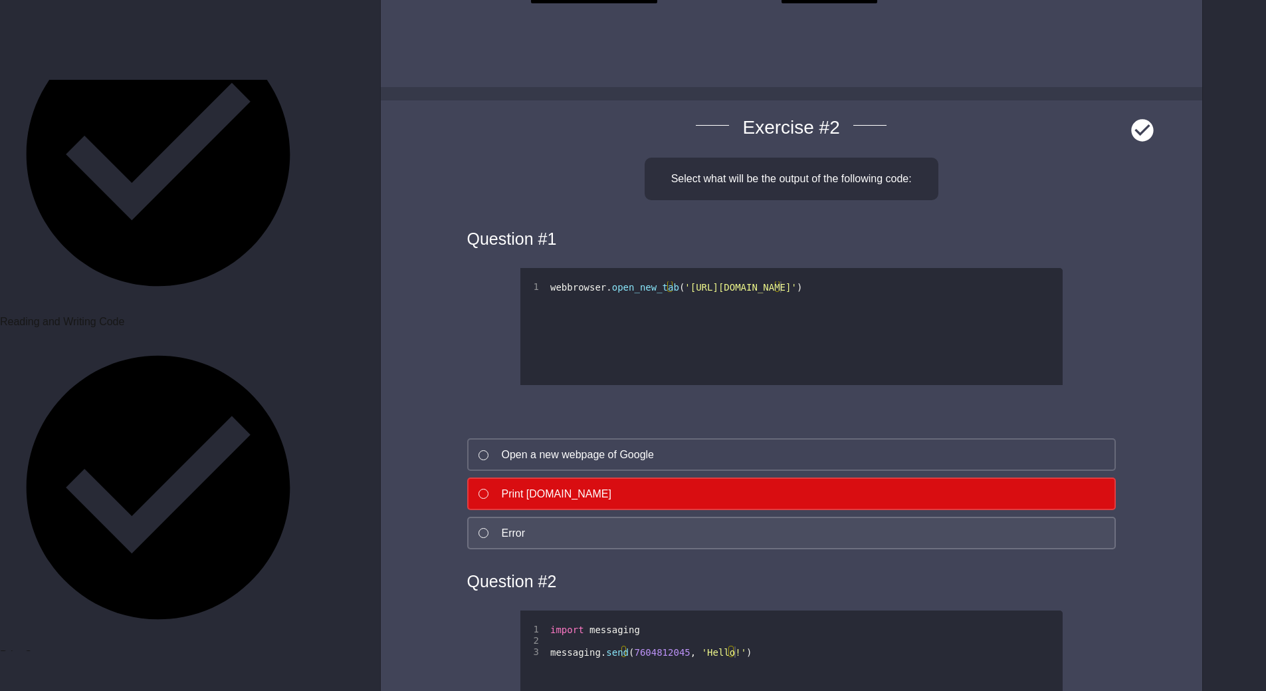
click at [735, 516] on button "Error" at bounding box center [791, 532] width 649 height 33
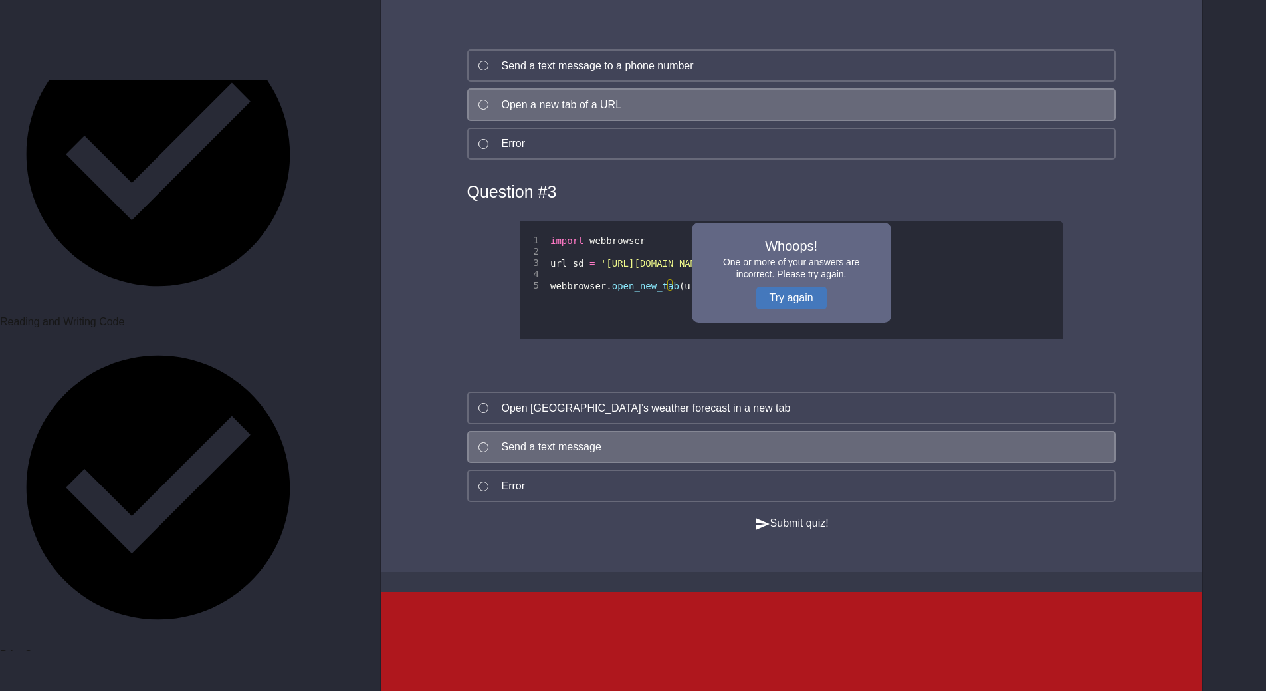
click at [803, 529] on button "Submit quiz!" at bounding box center [791, 523] width 74 height 17
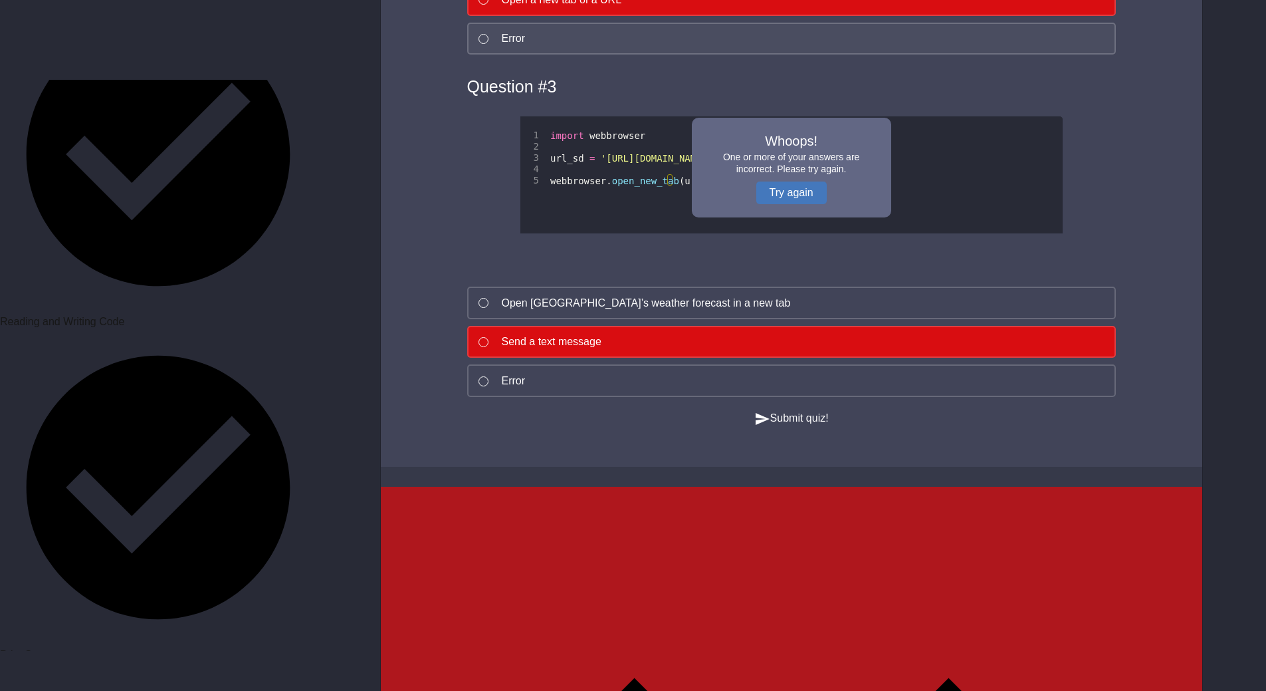
scroll to position [1529, 0]
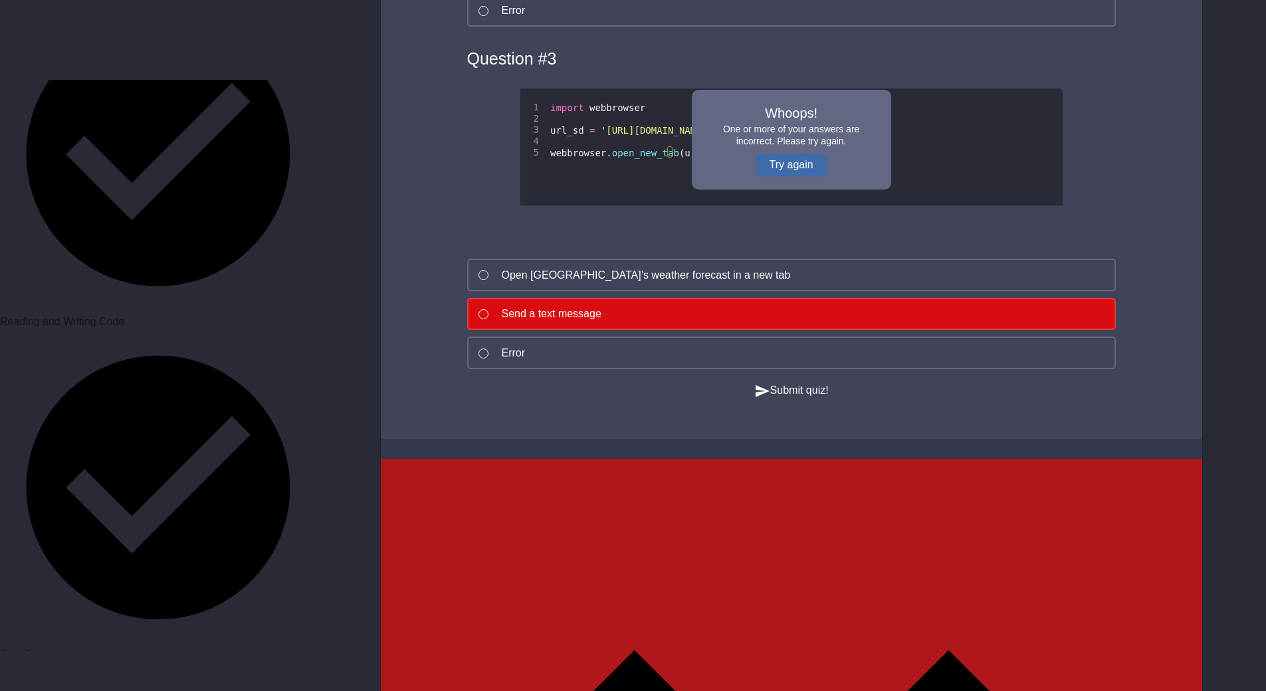
click at [778, 154] on button "Try again" at bounding box center [791, 165] width 70 height 23
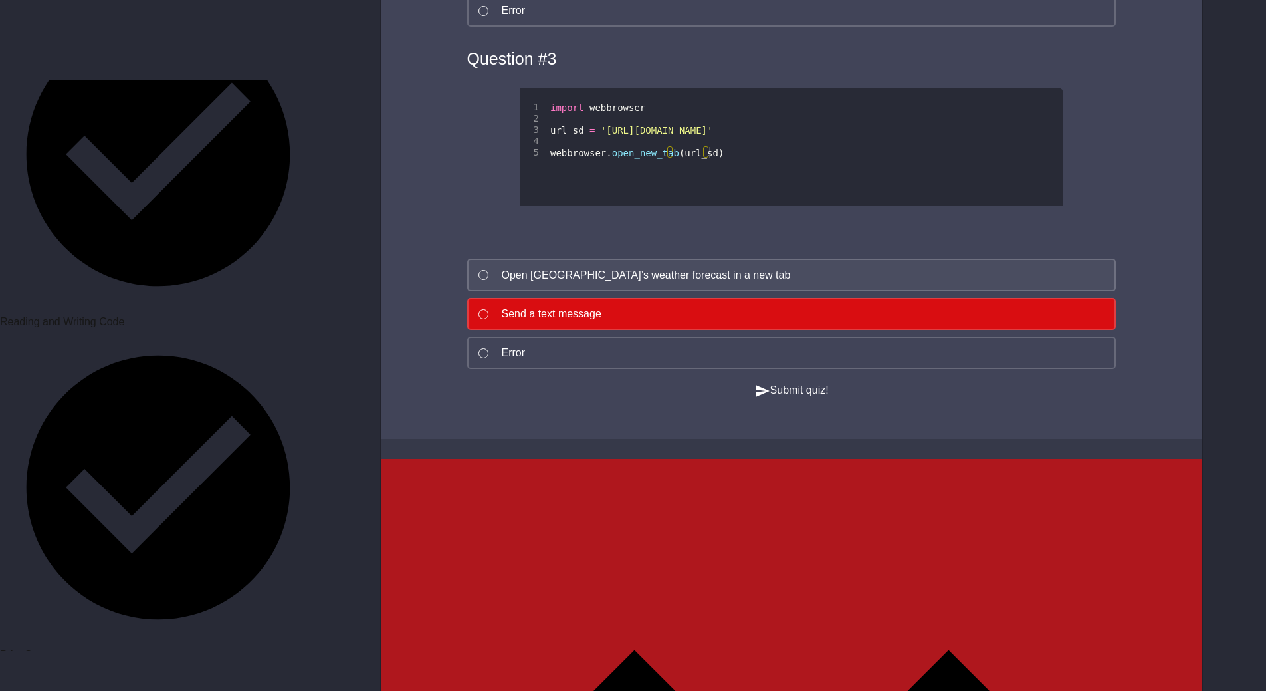
click at [693, 267] on div "Open [GEOGRAPHIC_DATA]’s weather forecast in a new tab" at bounding box center [646, 275] width 289 height 16
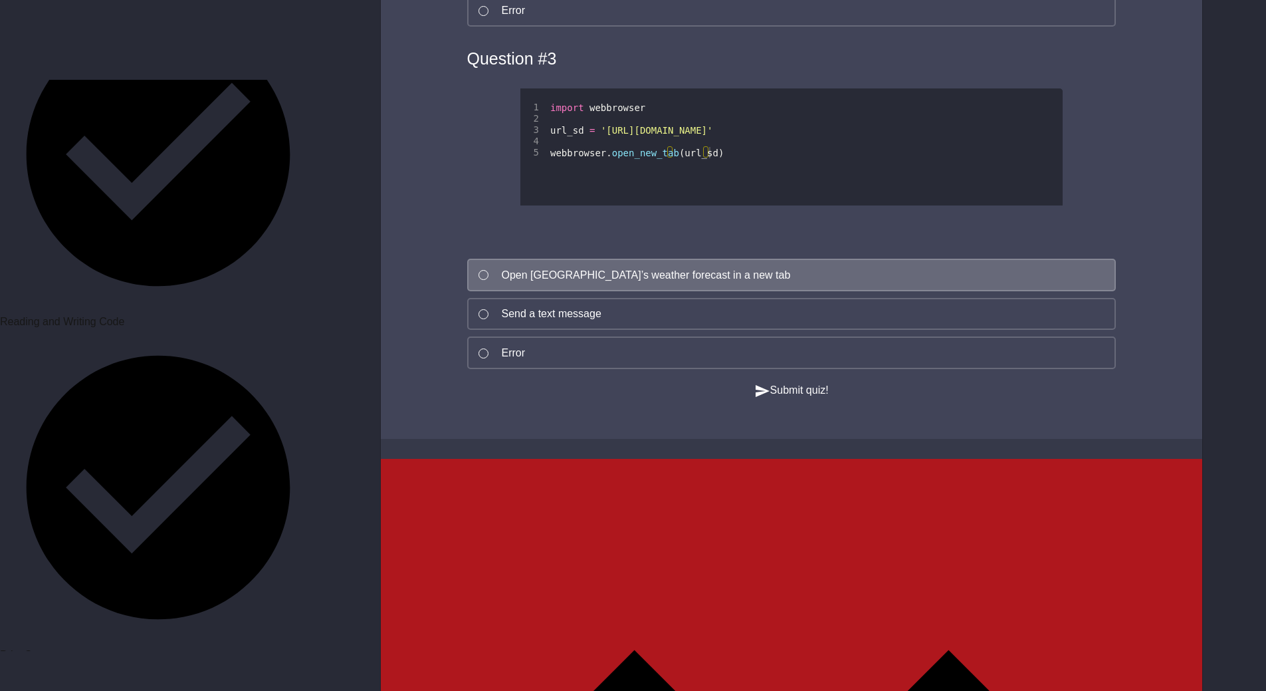
click at [777, 382] on button "Submit quiz!" at bounding box center [791, 390] width 74 height 17
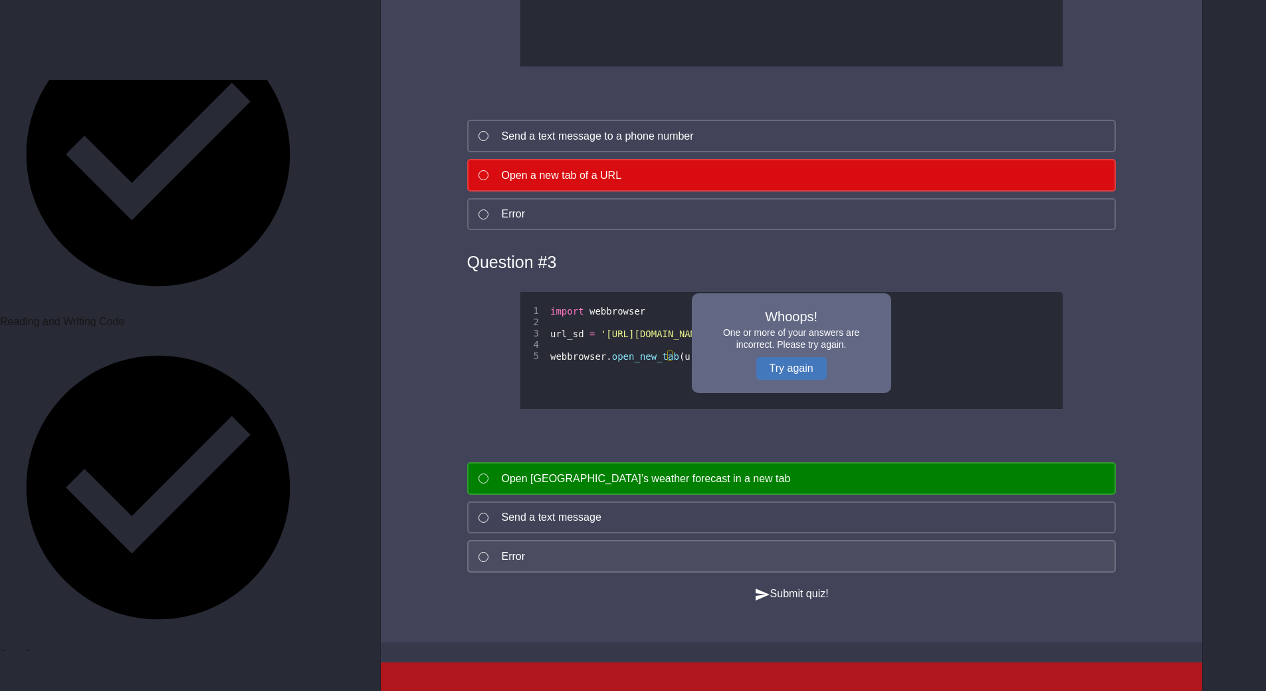
scroll to position [1263, 0]
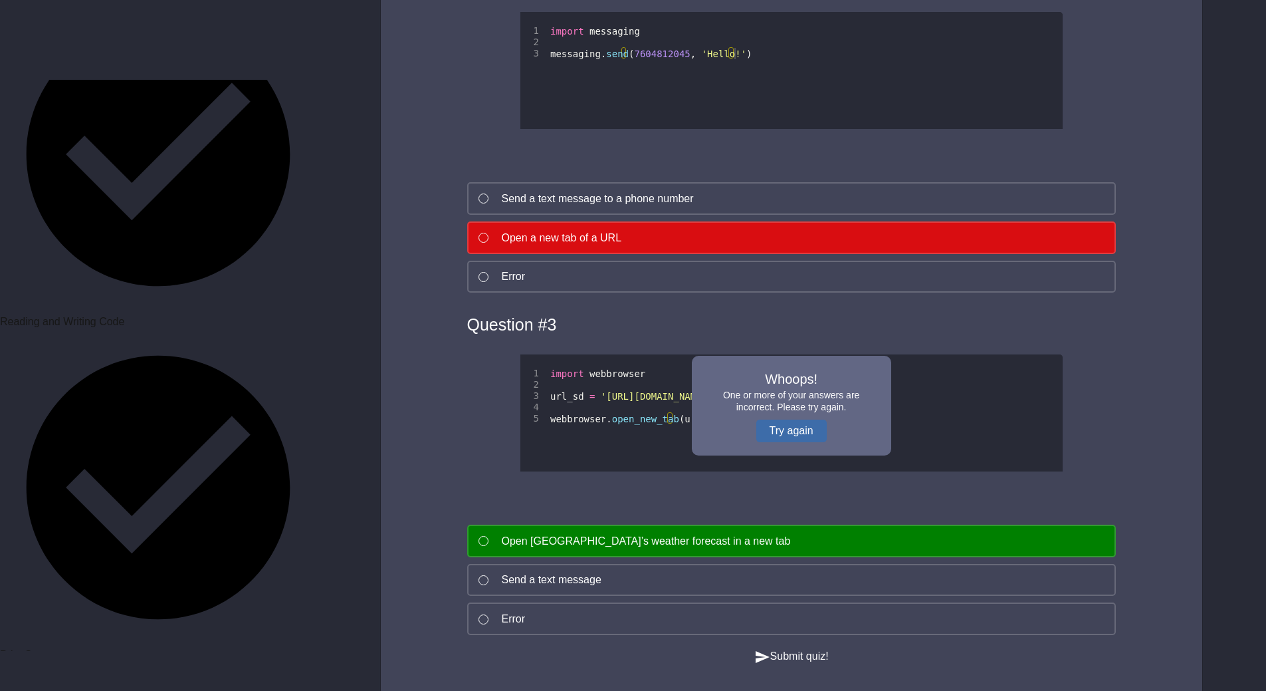
click at [769, 419] on button "Try again" at bounding box center [791, 430] width 70 height 23
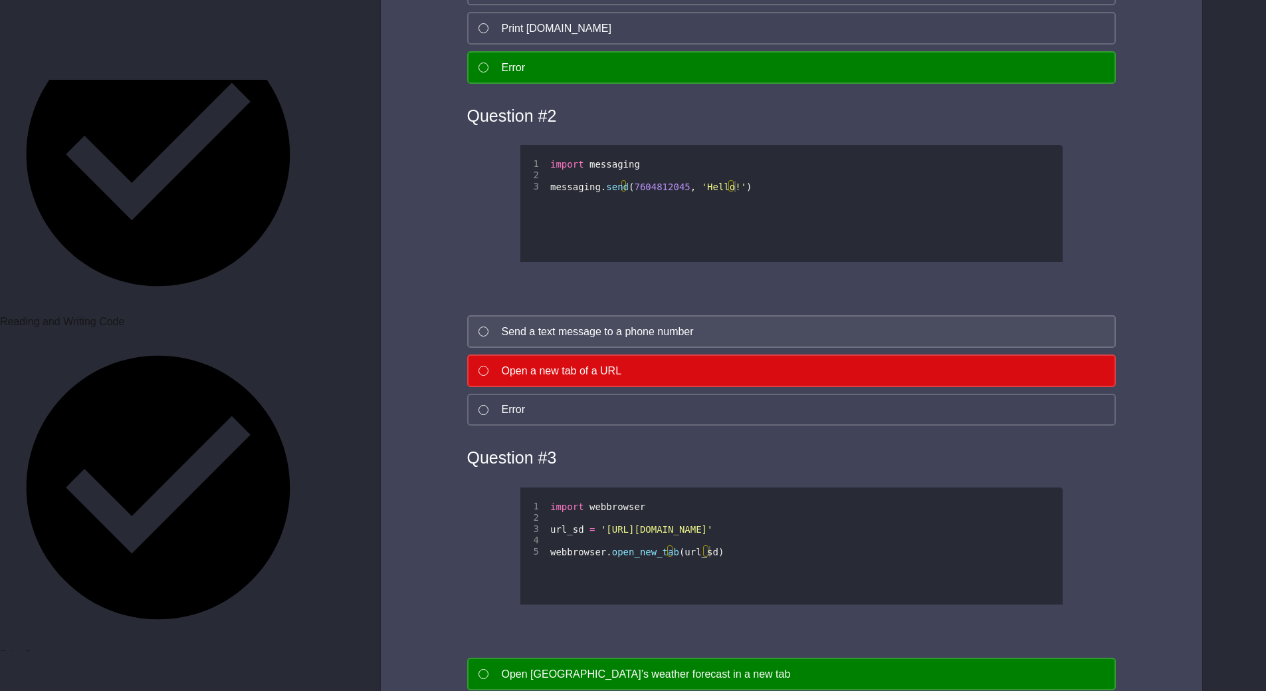
click at [708, 315] on button "Send a text message to a phone number" at bounding box center [791, 331] width 649 height 33
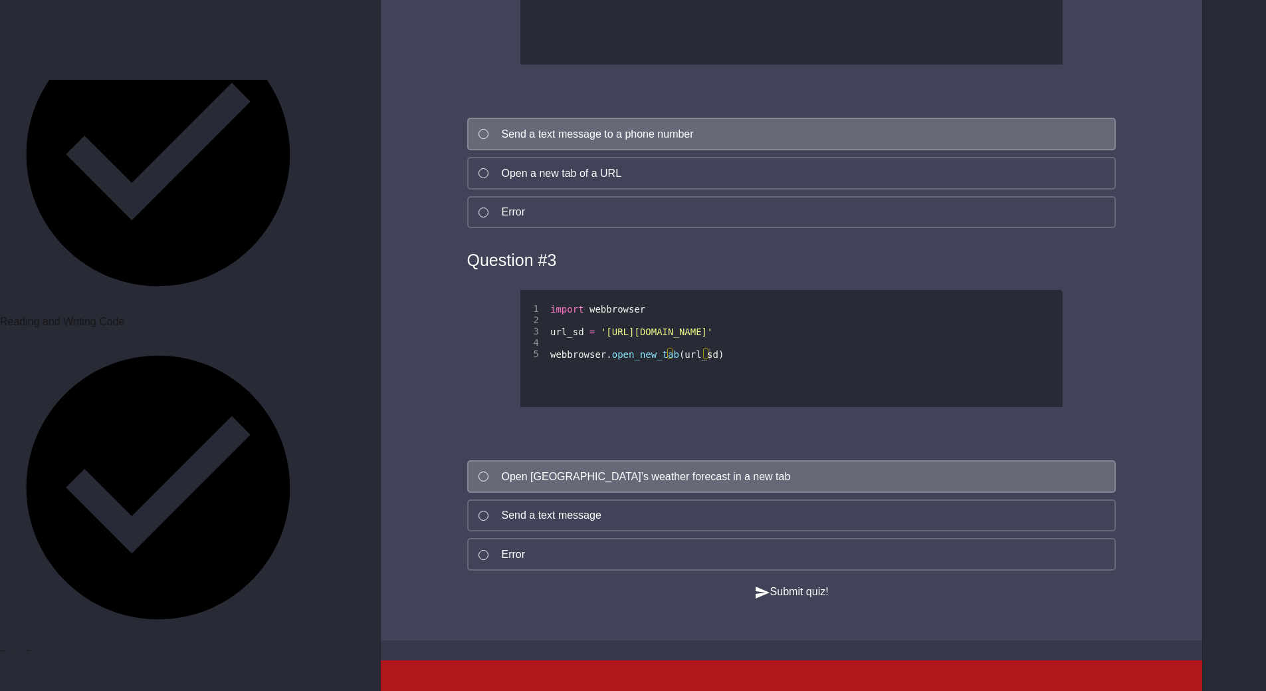
scroll to position [1329, 0]
click at [778, 582] on div "Submit quiz!" at bounding box center [791, 590] width 715 height 17
click at [784, 586] on button "Submit quiz!" at bounding box center [791, 590] width 74 height 17
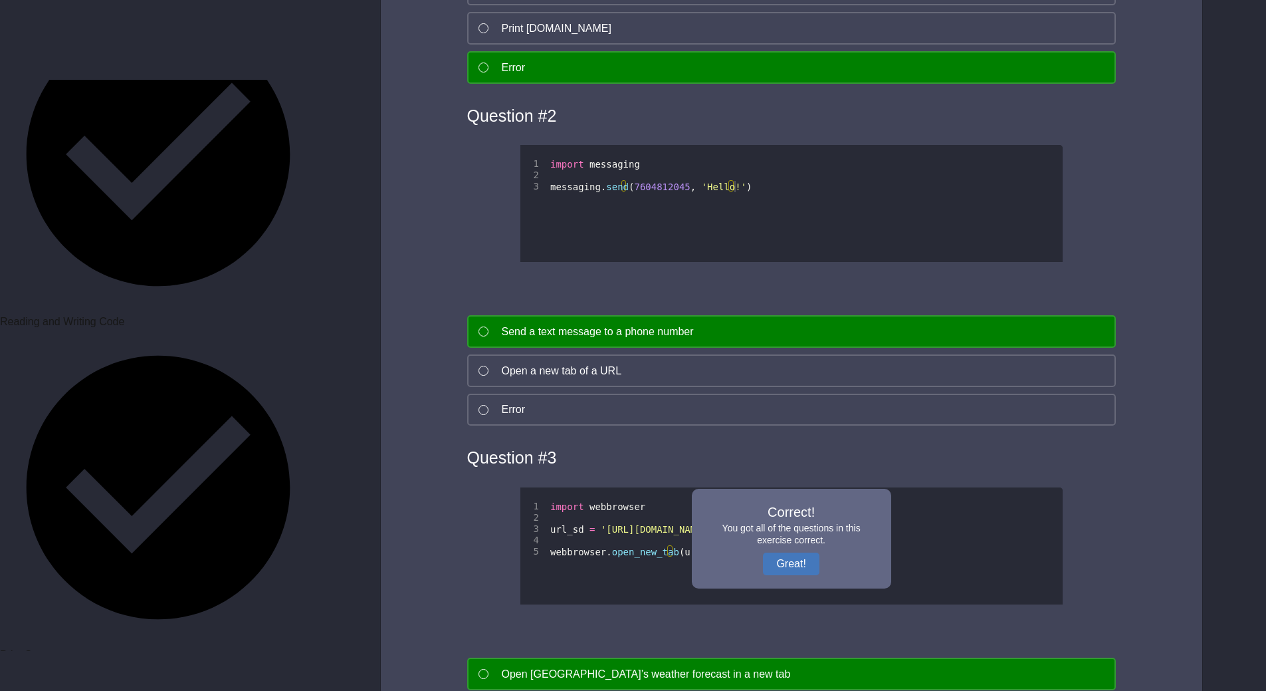
scroll to position [1064, 0]
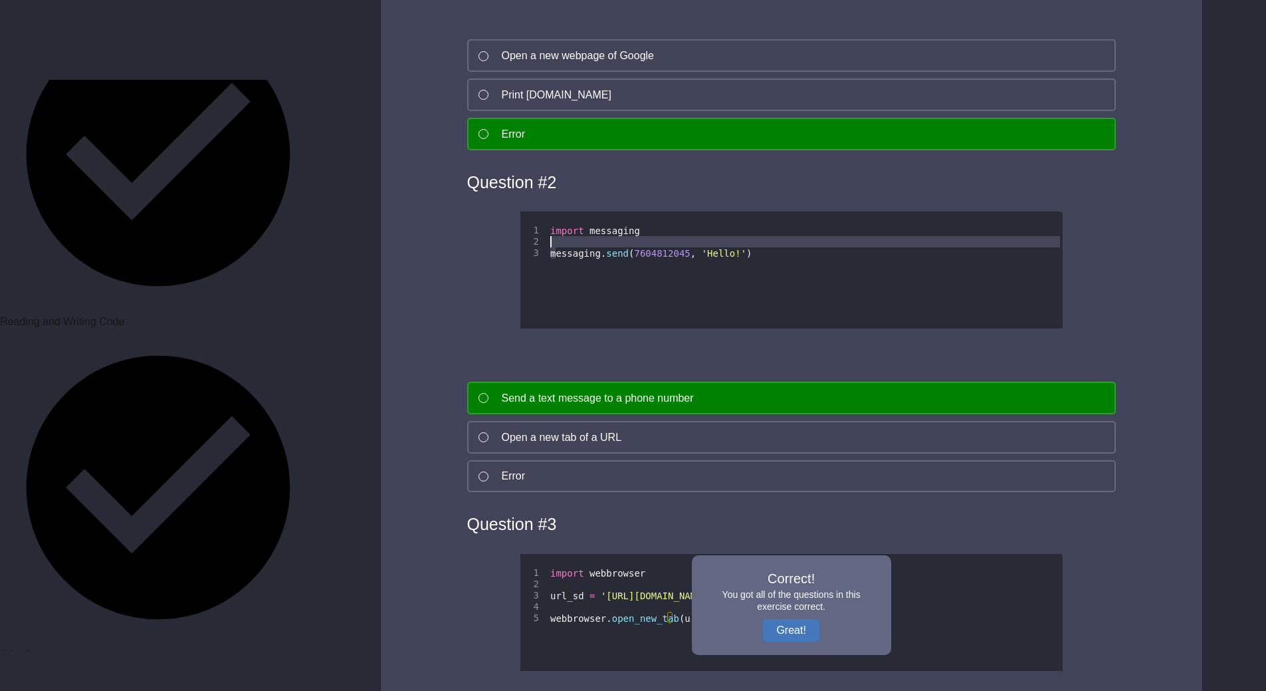
drag, startPoint x: 553, startPoint y: 231, endPoint x: 616, endPoint y: 221, distance: 63.3
click at [616, 225] on div "import messaging messaging . send ( 7604812045 , 'Hello!' )" at bounding box center [805, 295] width 515 height 140
click at [764, 226] on div "import messaging messaging . send ( 7604812045 , 'Hello!' )" at bounding box center [805, 295] width 515 height 140
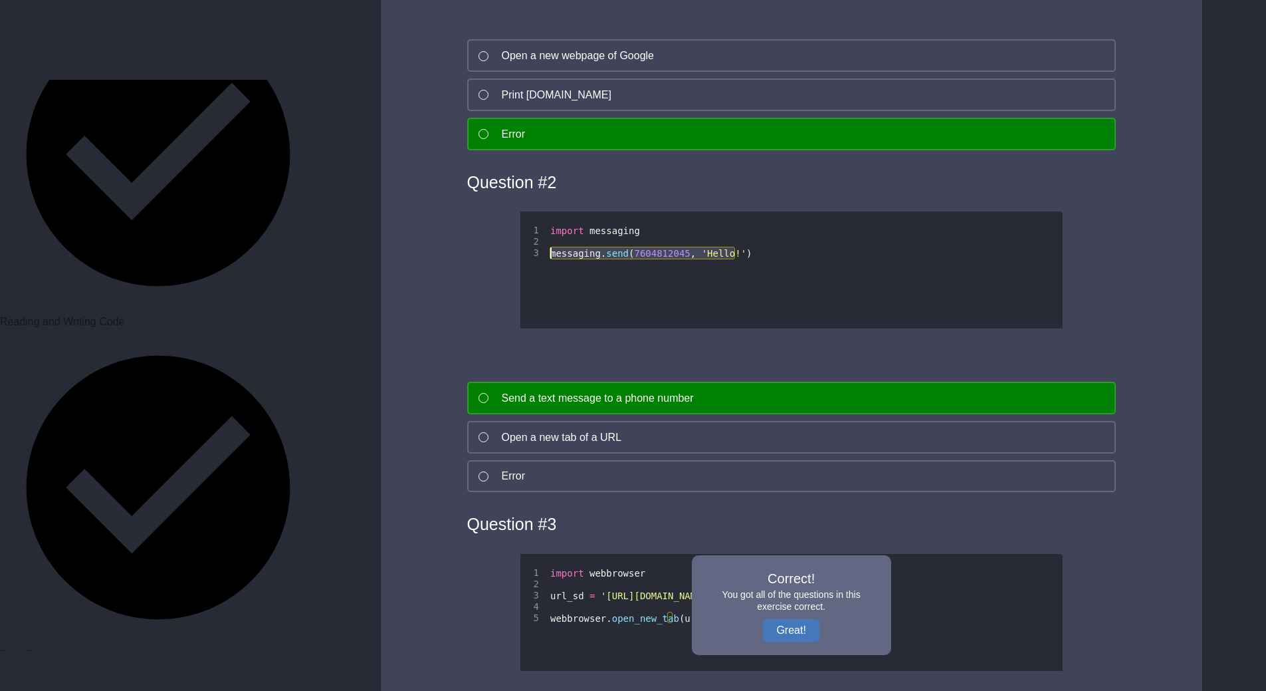
drag, startPoint x: 764, startPoint y: 226, endPoint x: 542, endPoint y: 229, distance: 222.0
click at [542, 229] on div "1 2 3 import messaging messaging . send ( 7604812045 , 'Hello!' ) XXXXXXXXXXXXX…" at bounding box center [791, 269] width 542 height 117
type textarea "**********"
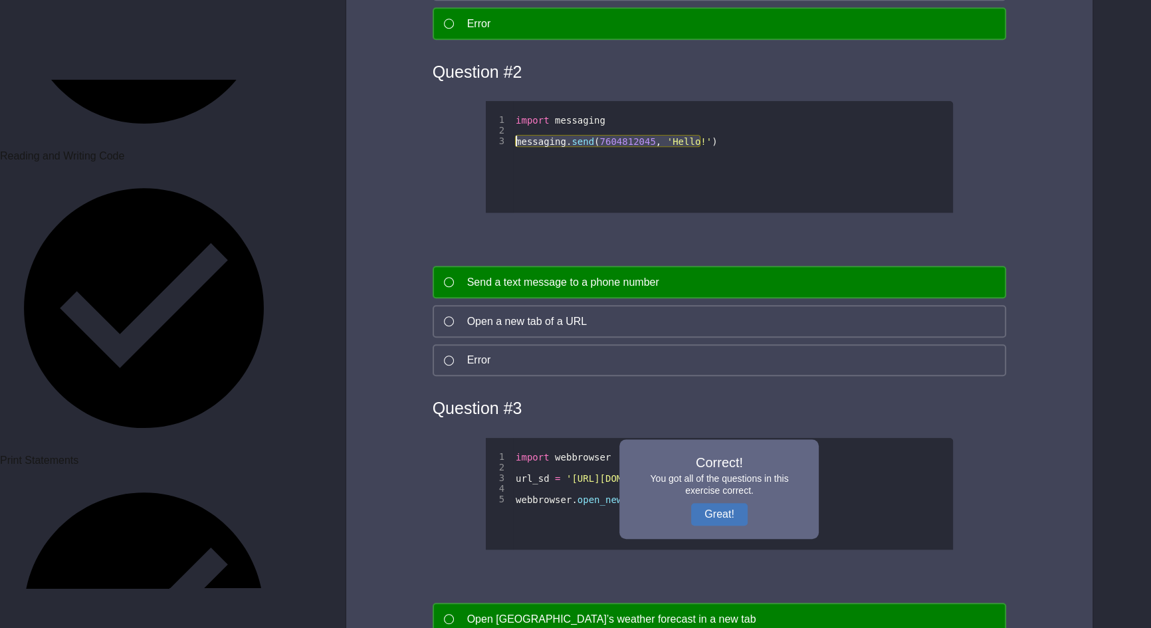
scroll to position [471, 0]
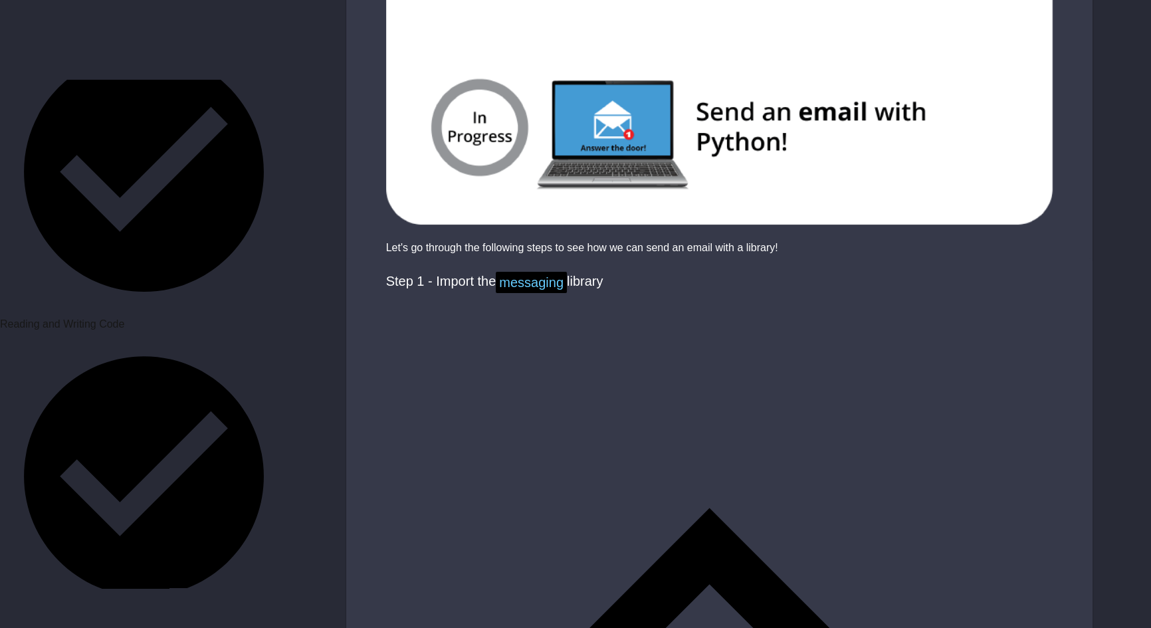
scroll to position [423, 0]
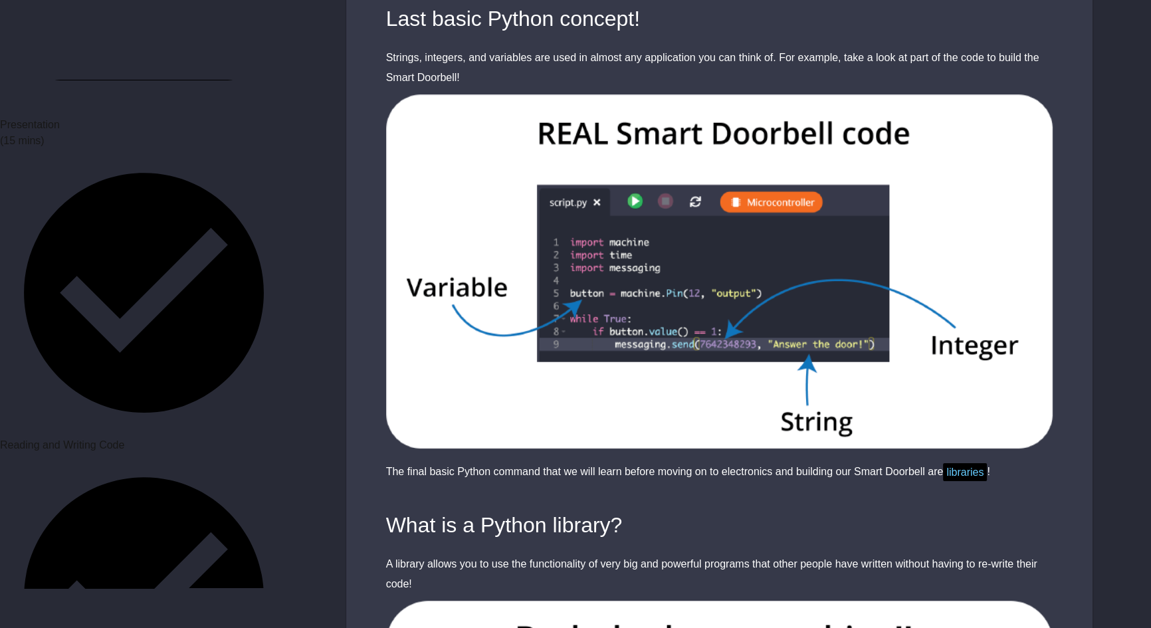
scroll to position [302, 0]
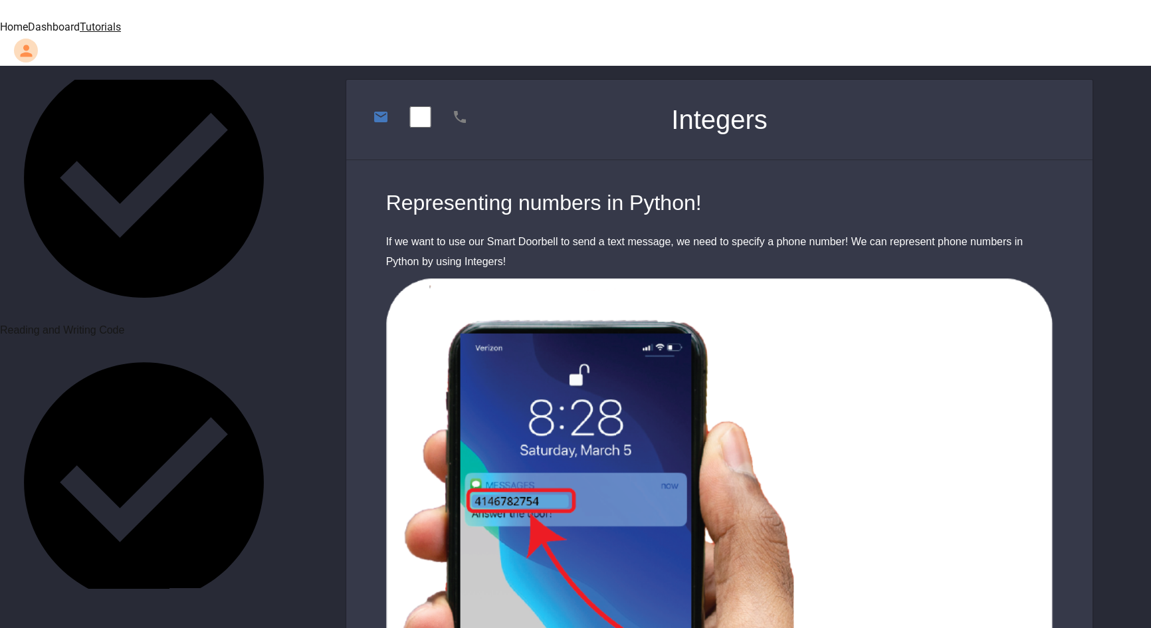
scroll to position [544, 0]
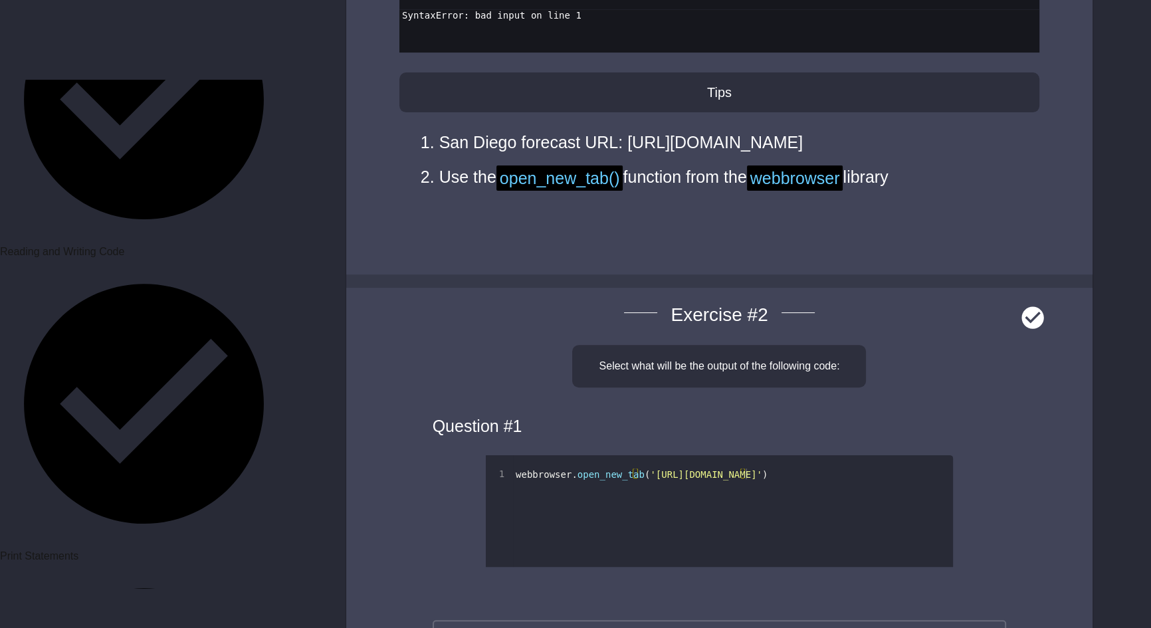
scroll to position [483, 0]
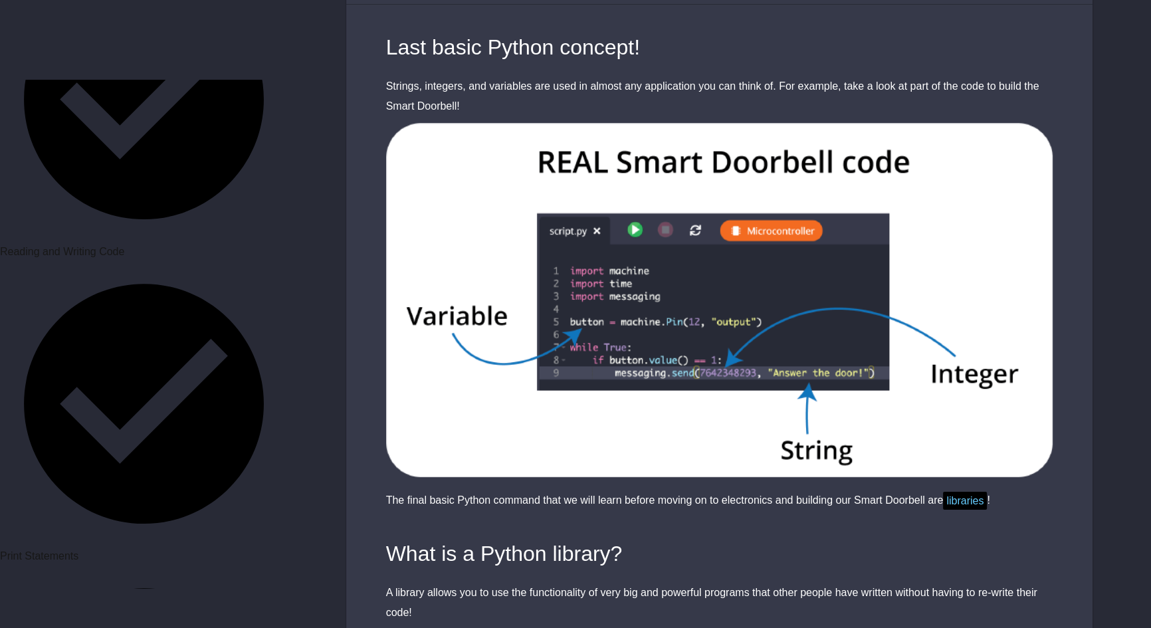
scroll to position [181, 0]
